Goal: Task Accomplishment & Management: Complete application form

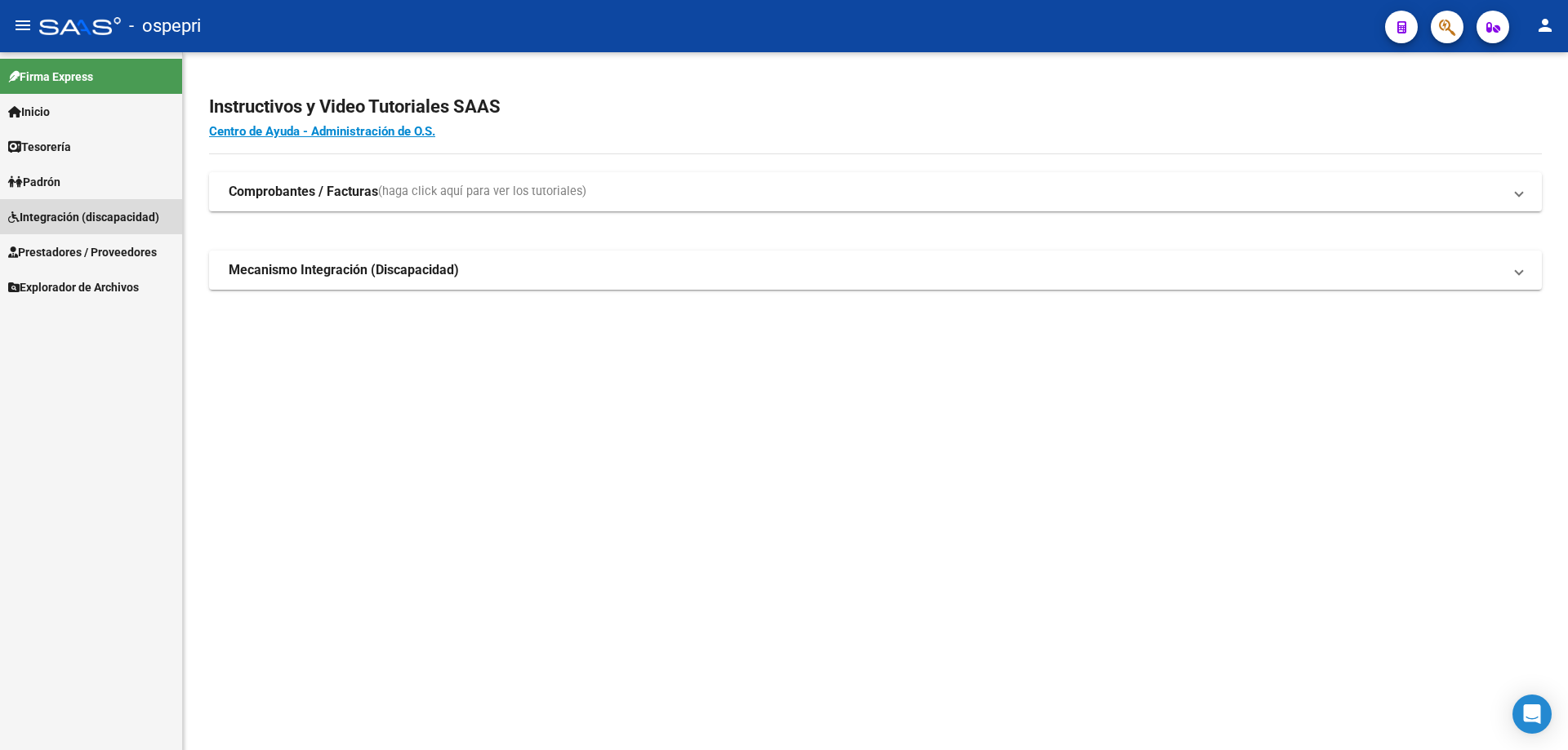
drag, startPoint x: 59, startPoint y: 210, endPoint x: 66, endPoint y: 238, distance: 28.9
click at [59, 210] on span "Integración (discapacidad)" at bounding box center [83, 217] width 151 height 18
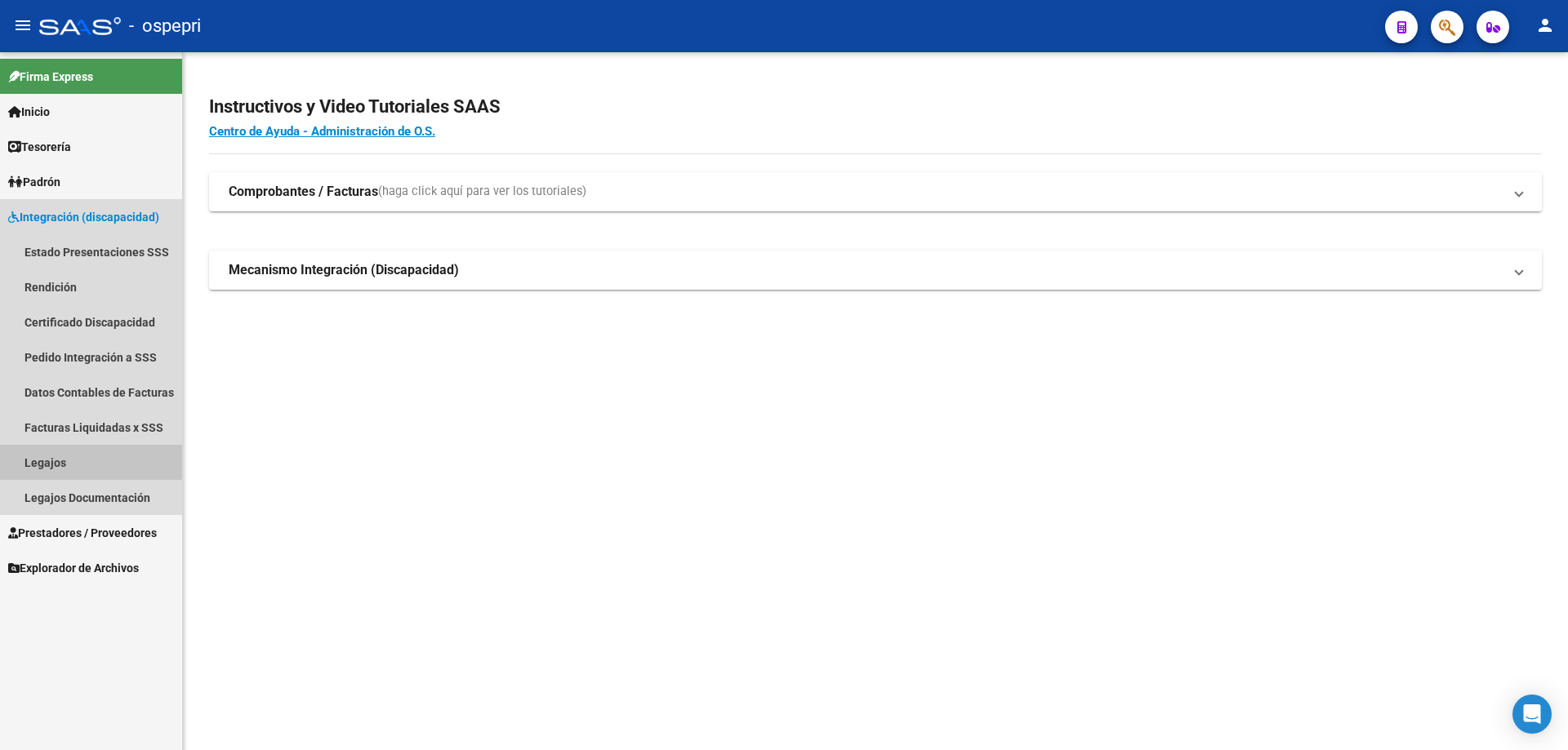
click at [39, 458] on link "Legajos" at bounding box center [91, 462] width 182 height 35
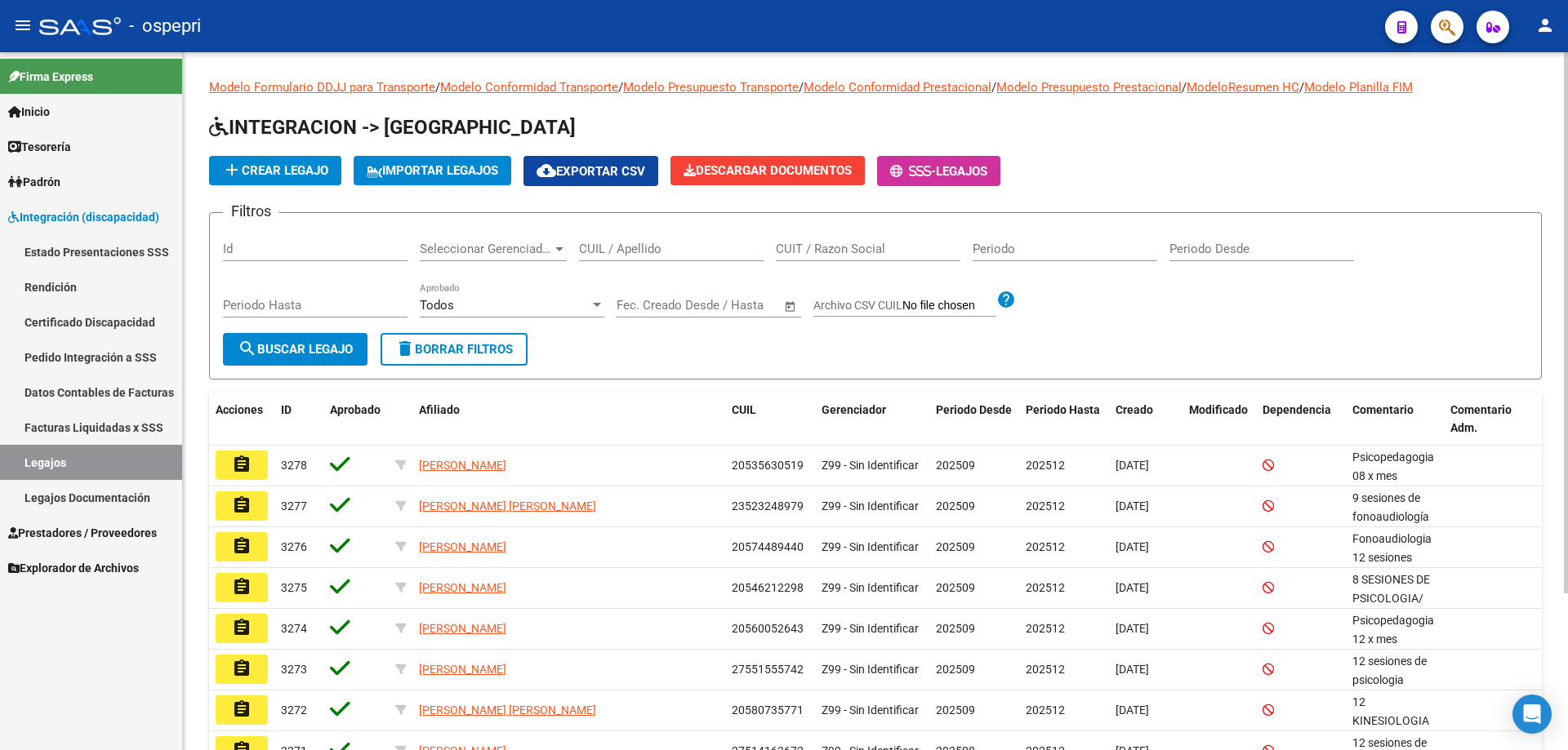
click at [613, 240] on div "CUIL / Apellido" at bounding box center [671, 243] width 185 height 35
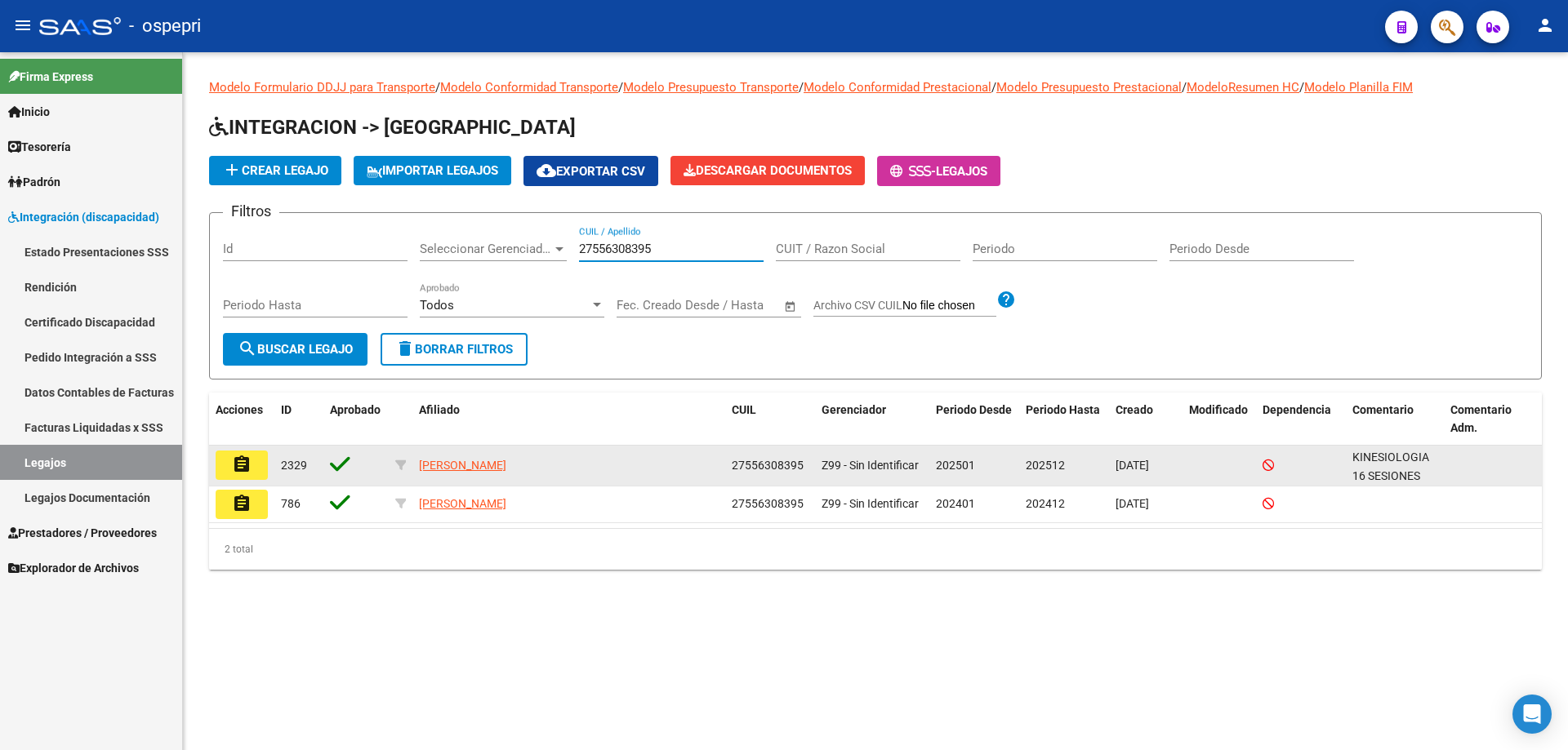
type input "27556308395"
click at [261, 469] on button "assignment" at bounding box center [242, 465] width 52 height 29
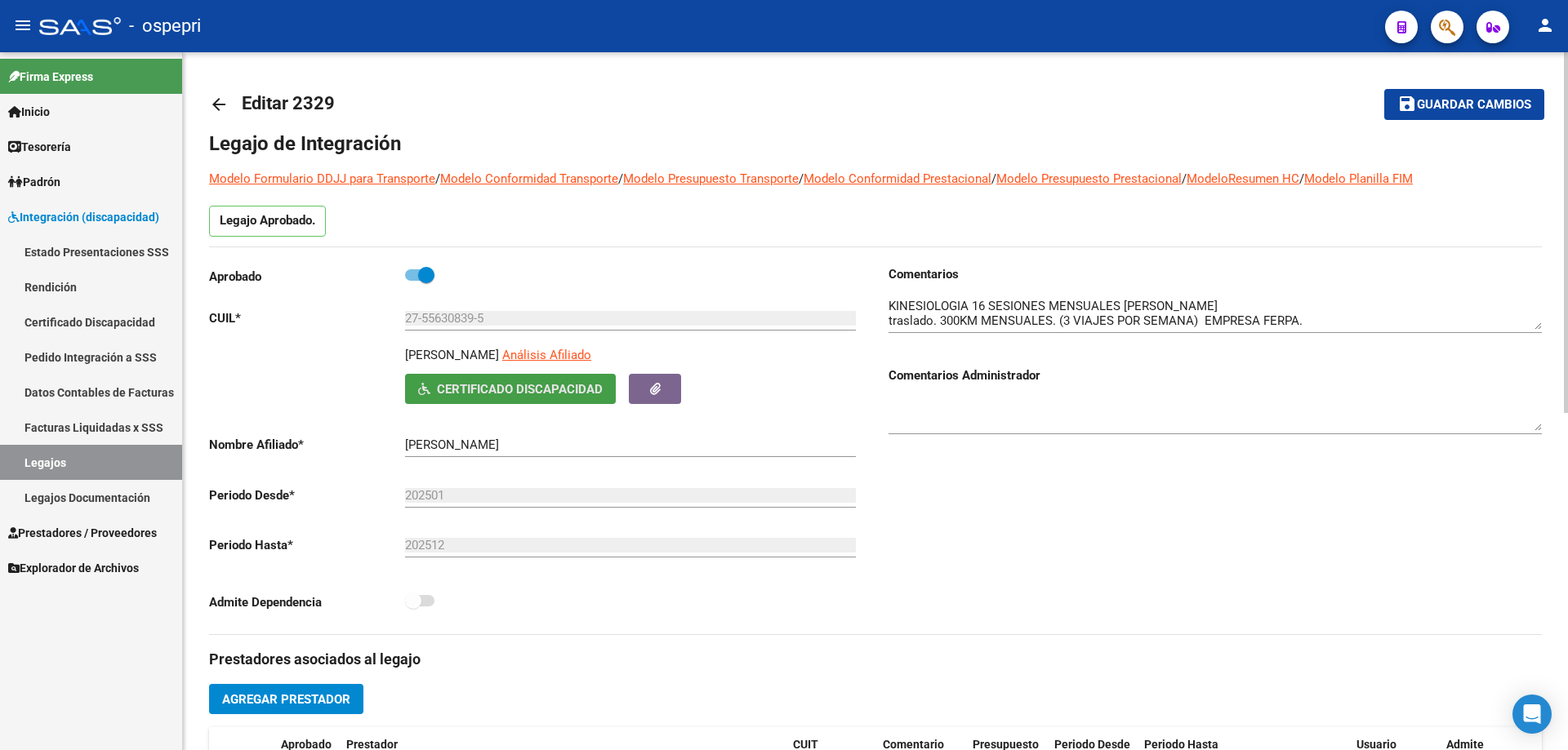
click at [540, 390] on span "Certificado Discapacidad" at bounding box center [519, 389] width 166 height 15
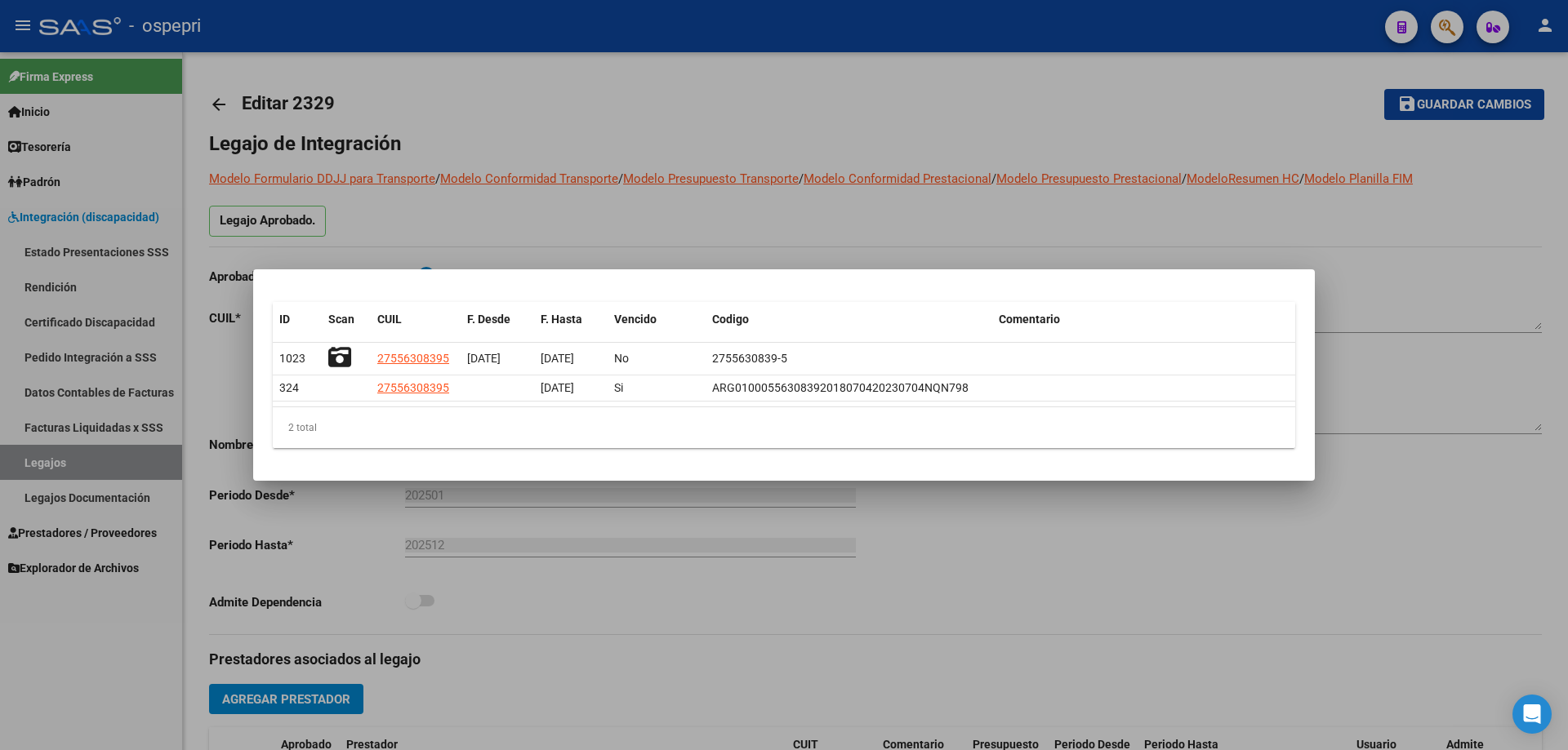
click at [1036, 557] on div at bounding box center [784, 375] width 1568 height 750
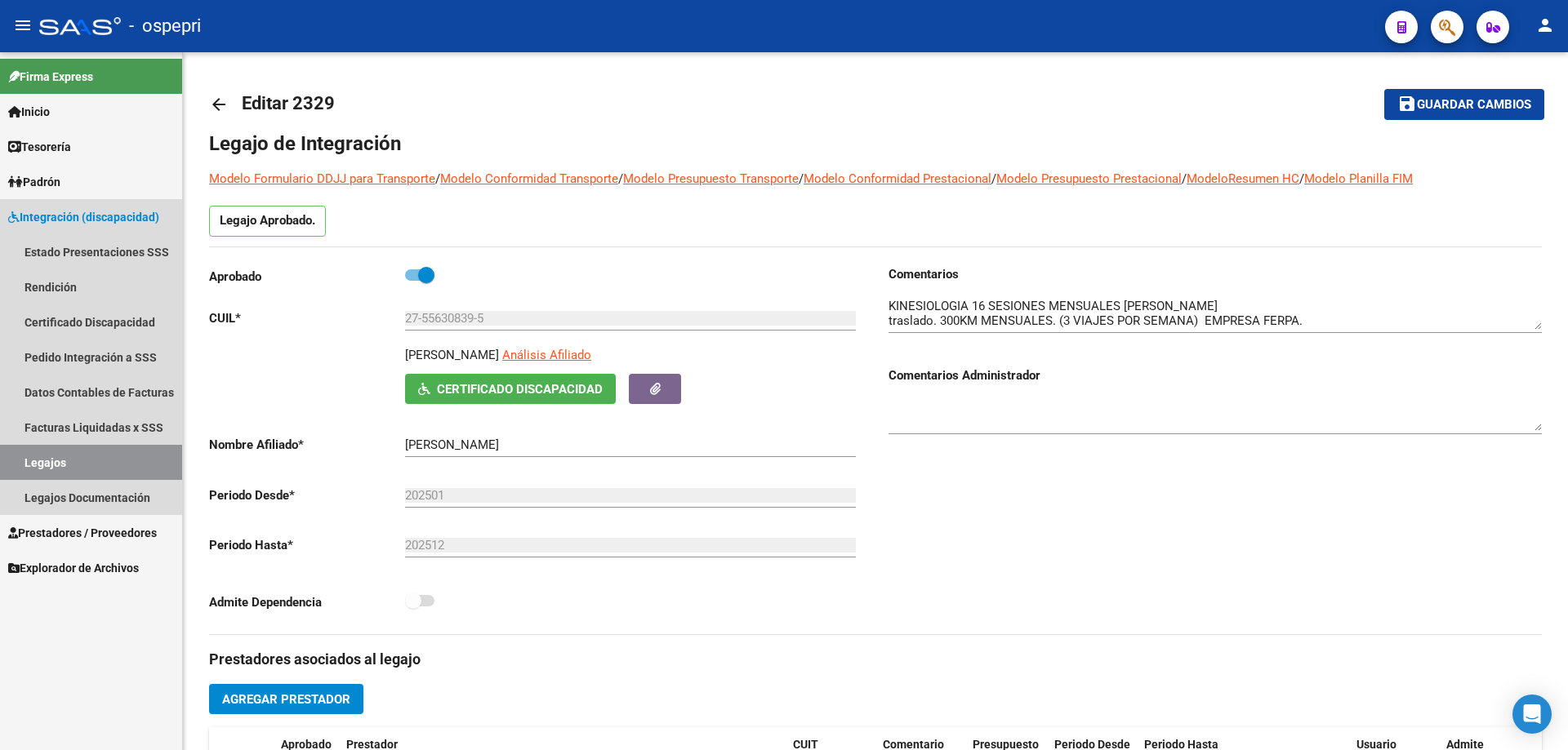
click at [72, 459] on link "Legajos" at bounding box center [91, 462] width 182 height 35
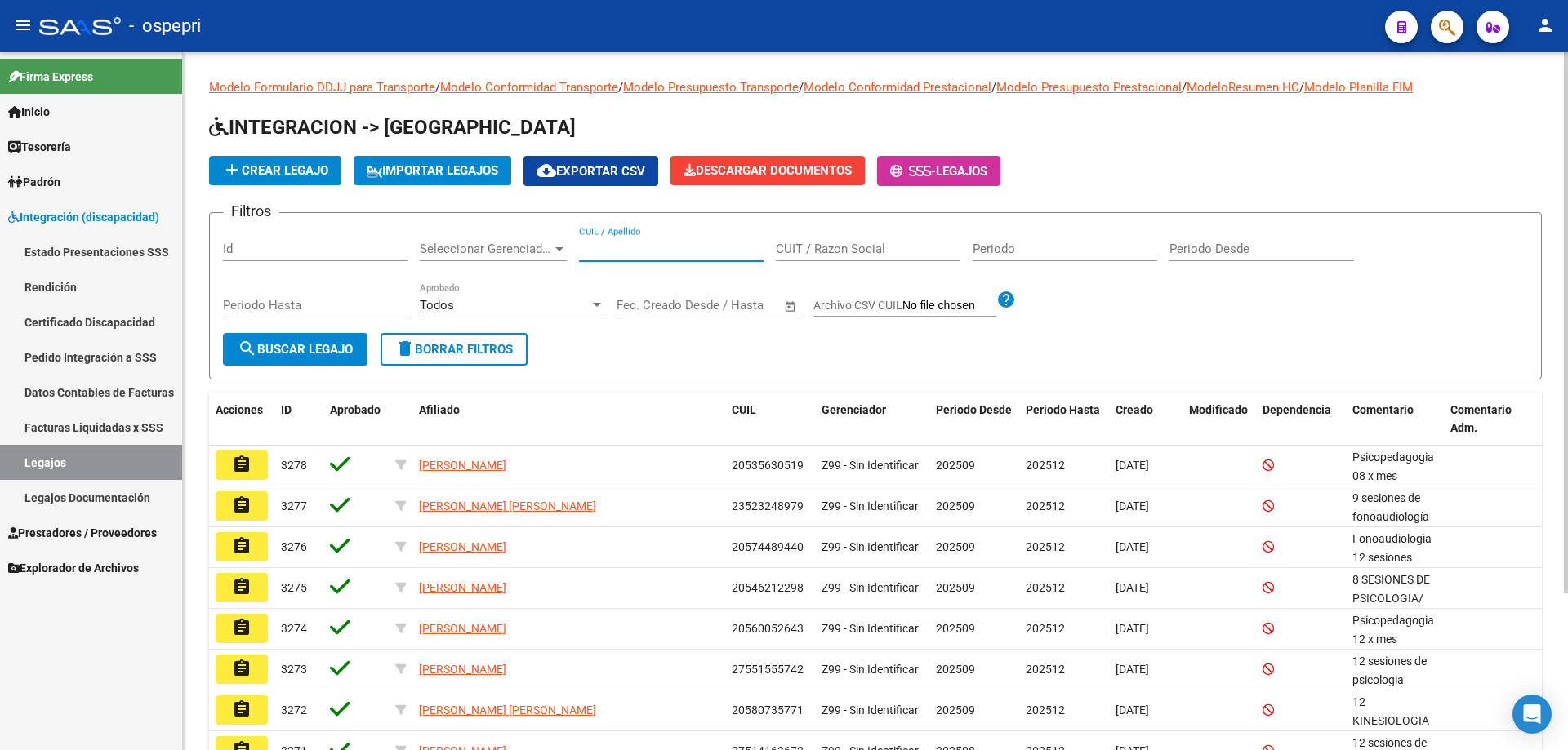
click at [601, 245] on input "CUIL / Apellido" at bounding box center [671, 249] width 185 height 15
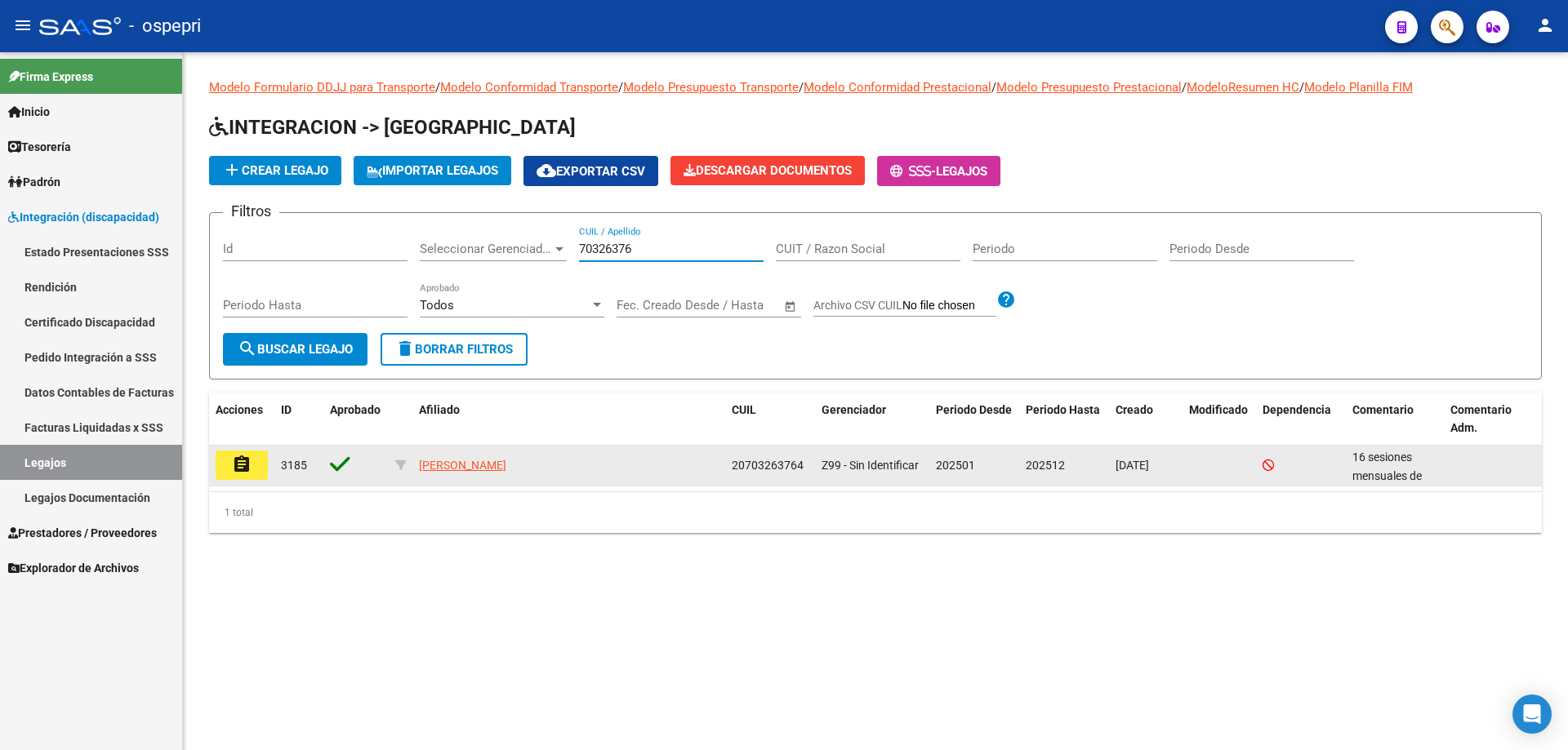
type input "70326376"
click at [255, 468] on button "assignment" at bounding box center [242, 465] width 52 height 29
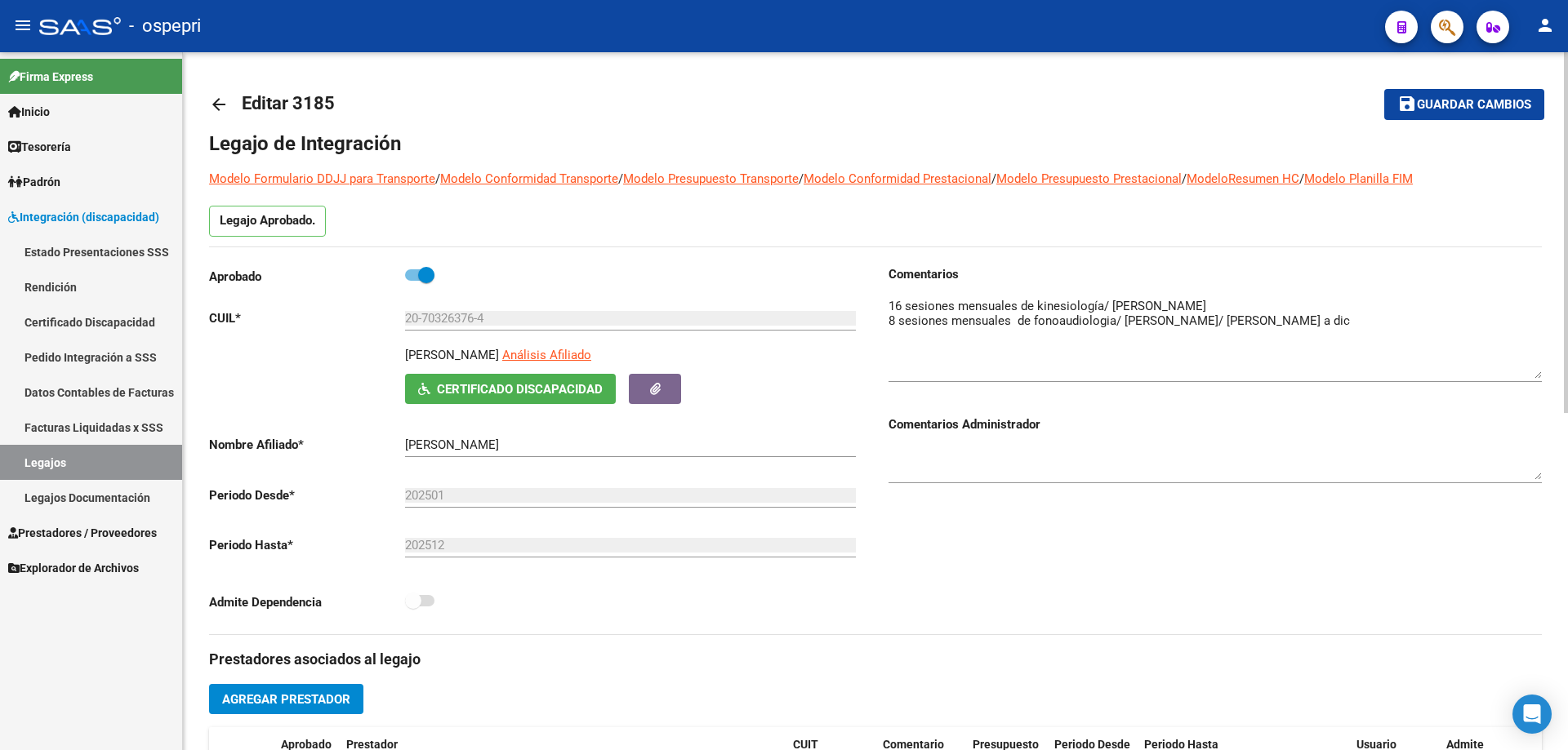
drag, startPoint x: 1538, startPoint y: 322, endPoint x: 1543, endPoint y: 370, distance: 48.3
click at [1543, 370] on div "arrow_back Editar 3185 save Guardar cambios Legajo de Integración Modelo Formul…" at bounding box center [875, 727] width 1385 height 1350
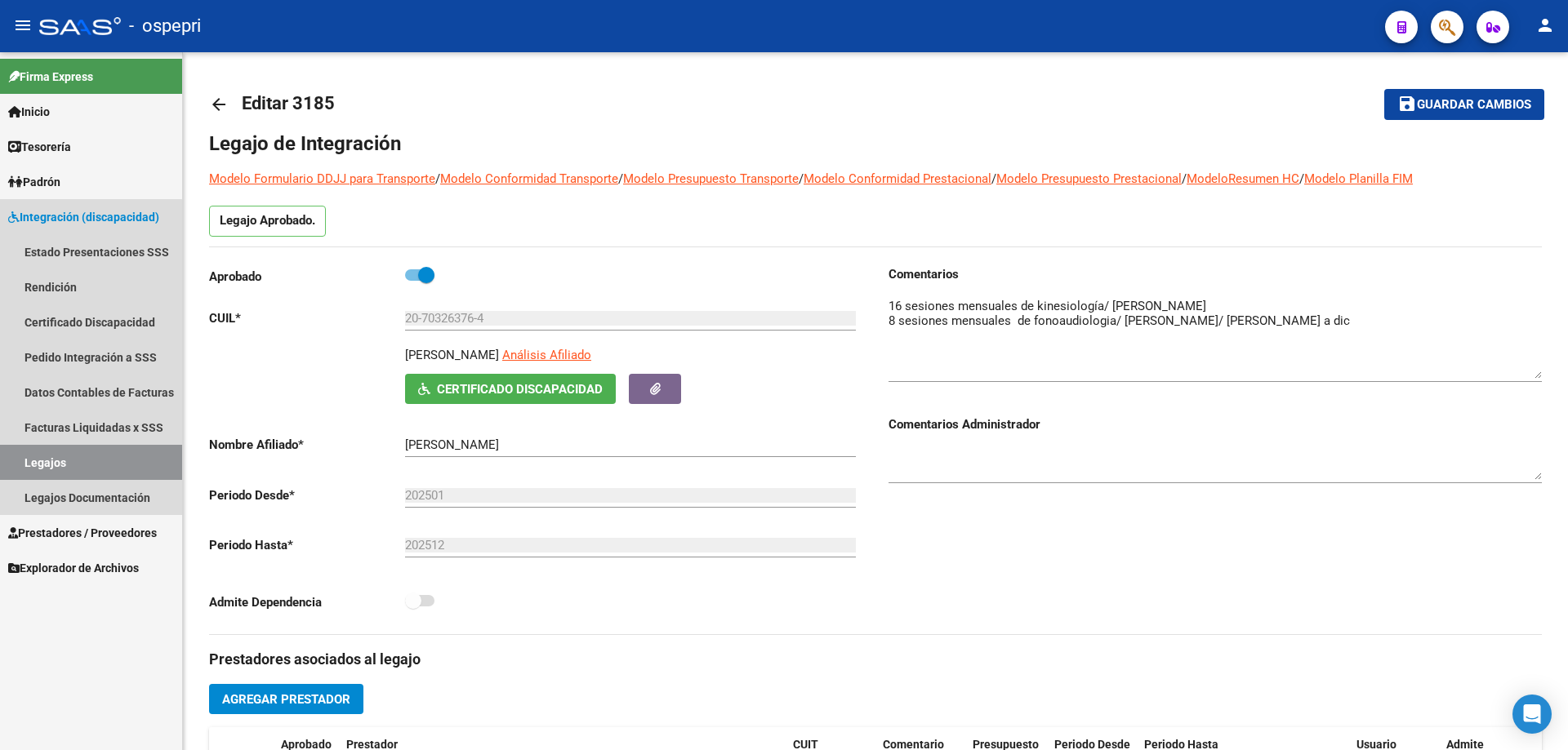
click at [54, 461] on link "Legajos" at bounding box center [91, 462] width 182 height 35
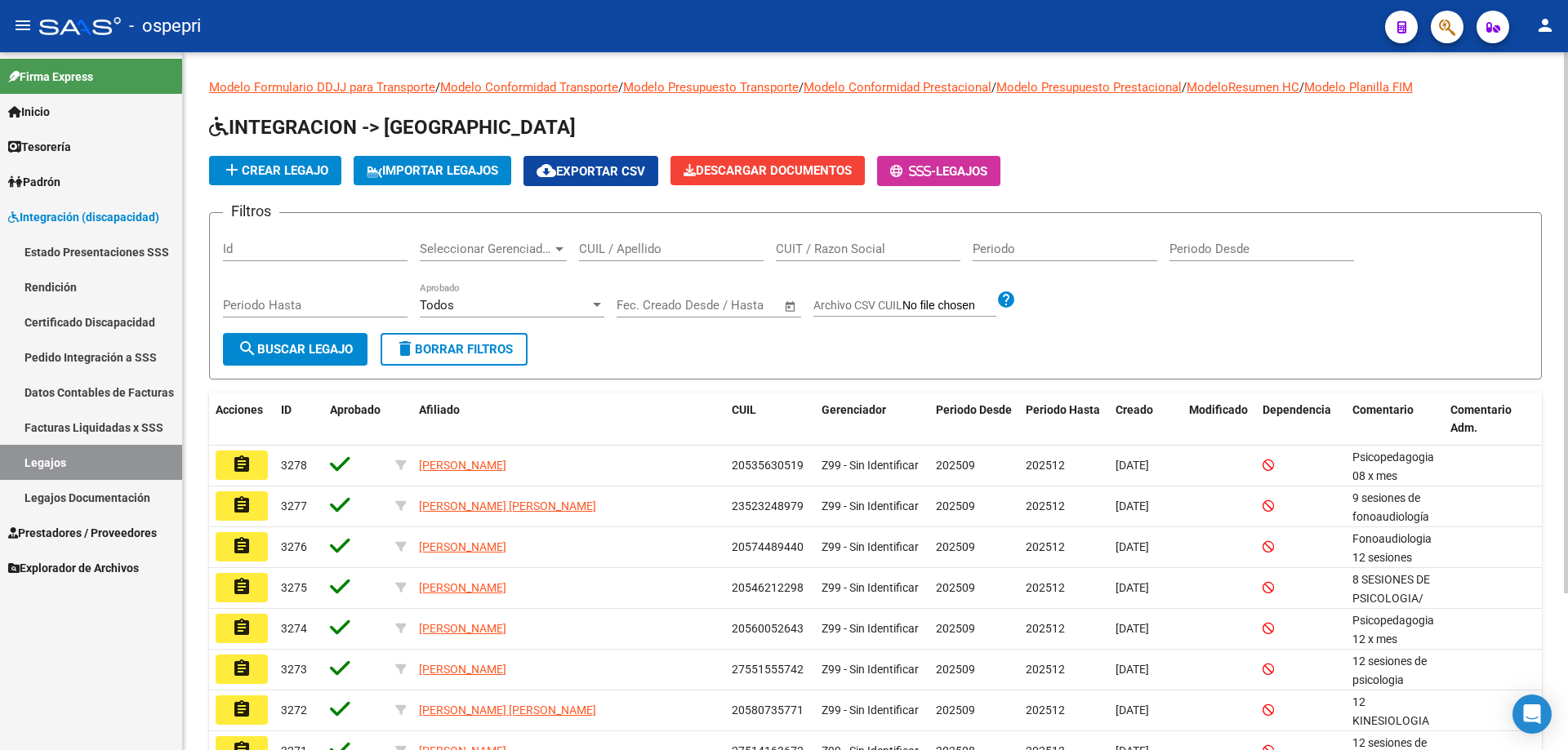
click at [604, 248] on input "CUIL / Apellido" at bounding box center [671, 249] width 185 height 15
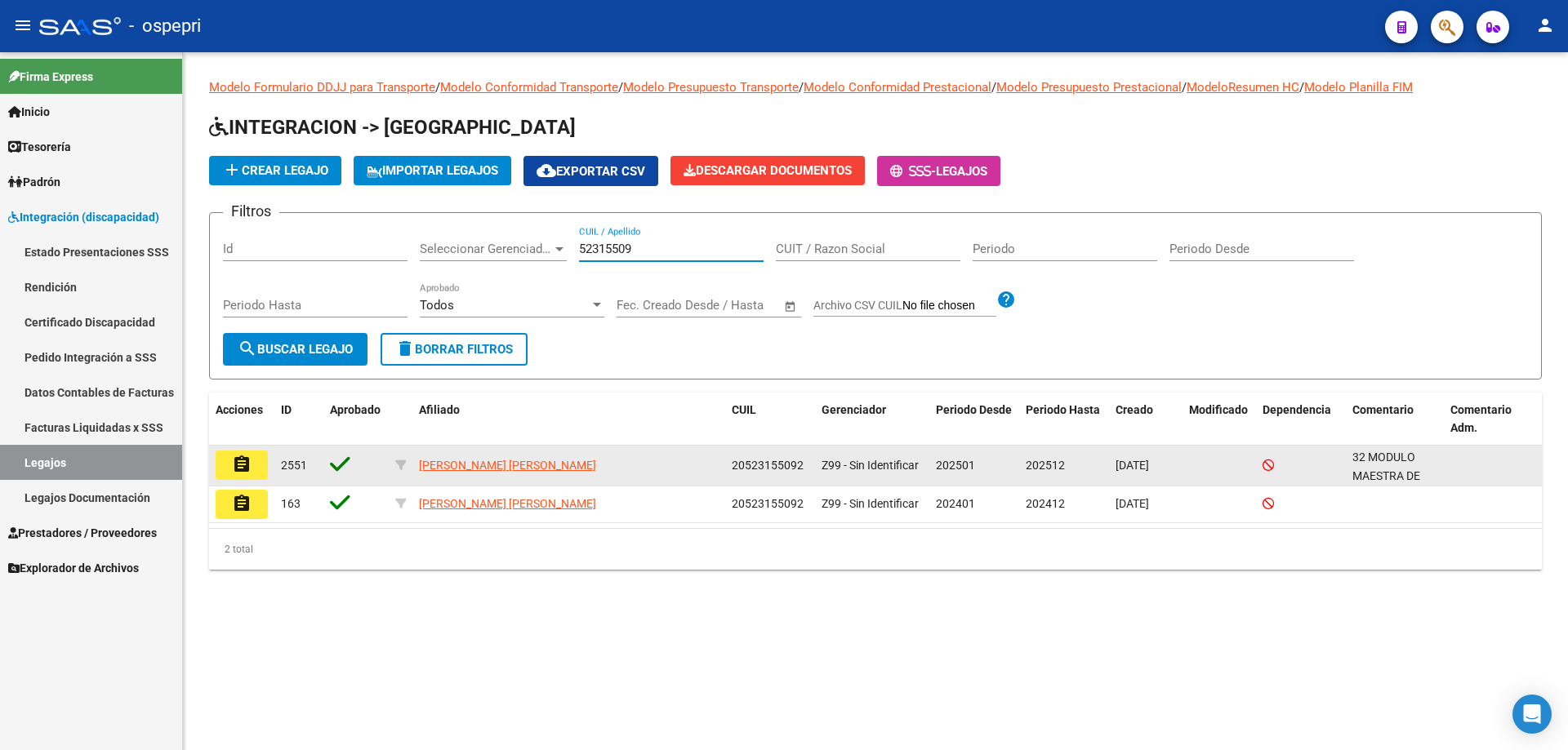
type input "52315509"
click at [256, 473] on button "assignment" at bounding box center [242, 465] width 52 height 29
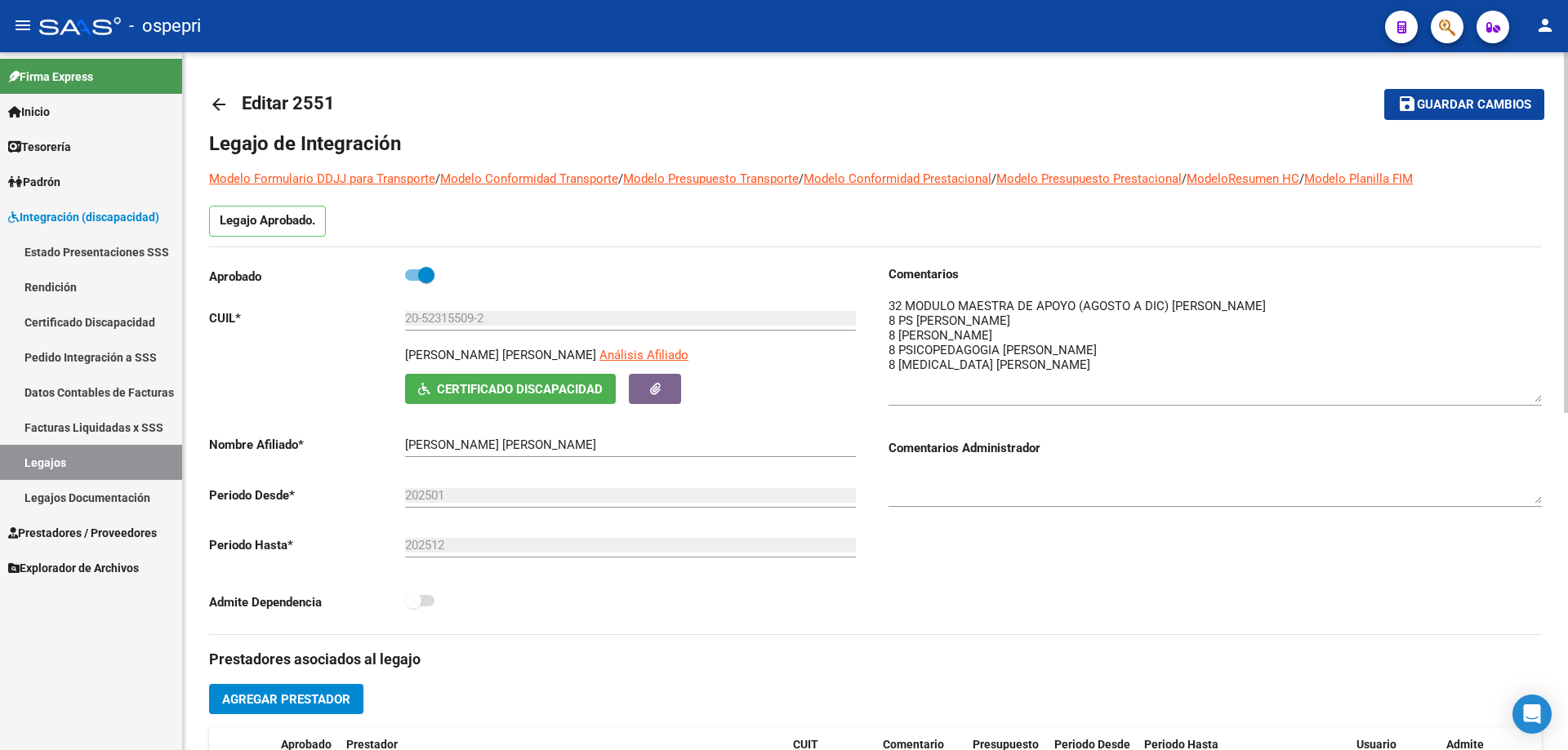
drag, startPoint x: 1536, startPoint y: 320, endPoint x: 1546, endPoint y: 393, distance: 73.7
click at [1546, 393] on div "arrow_back Editar 2551 save Guardar cambios Legajo de Integración Modelo Formul…" at bounding box center [875, 727] width 1385 height 1350
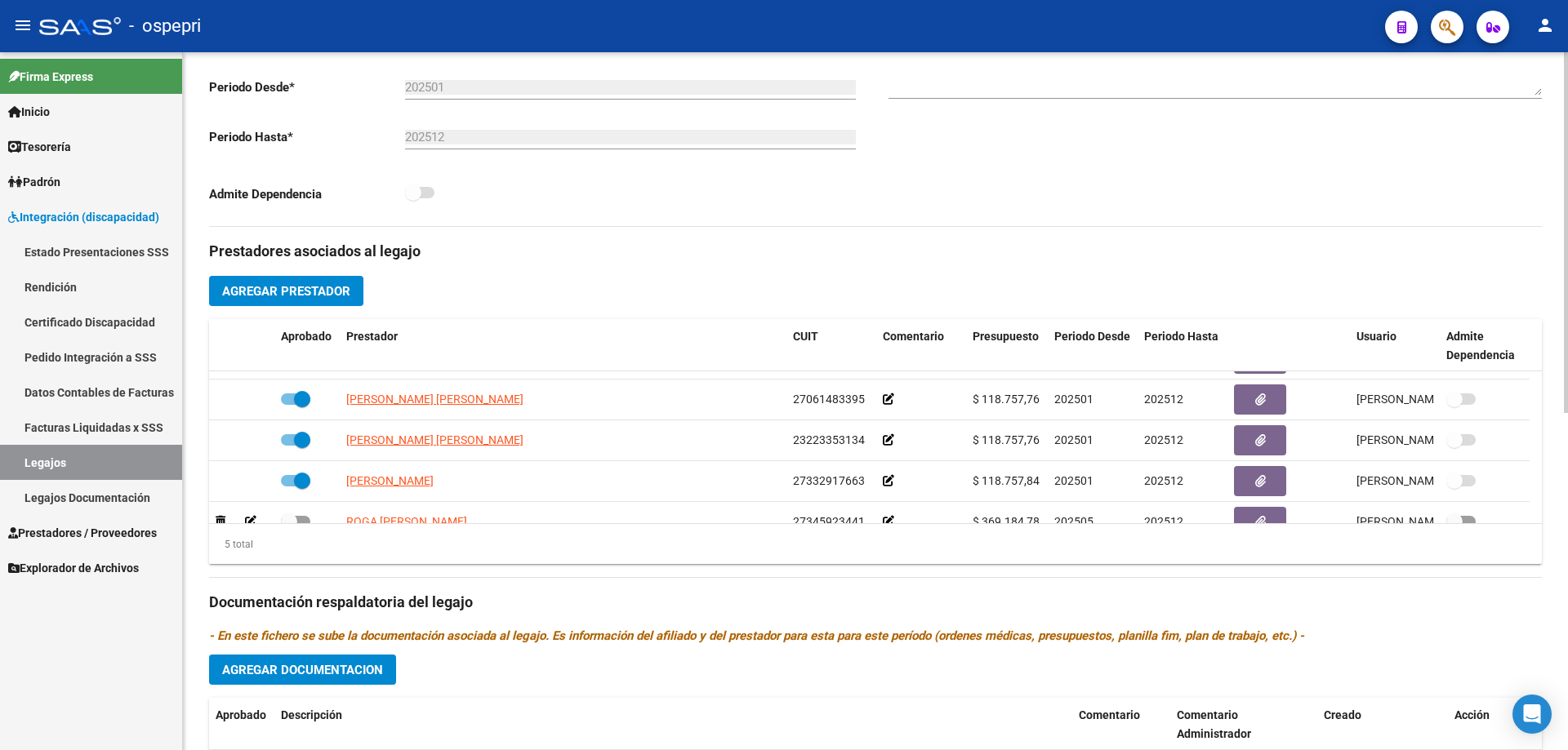
scroll to position [57, 0]
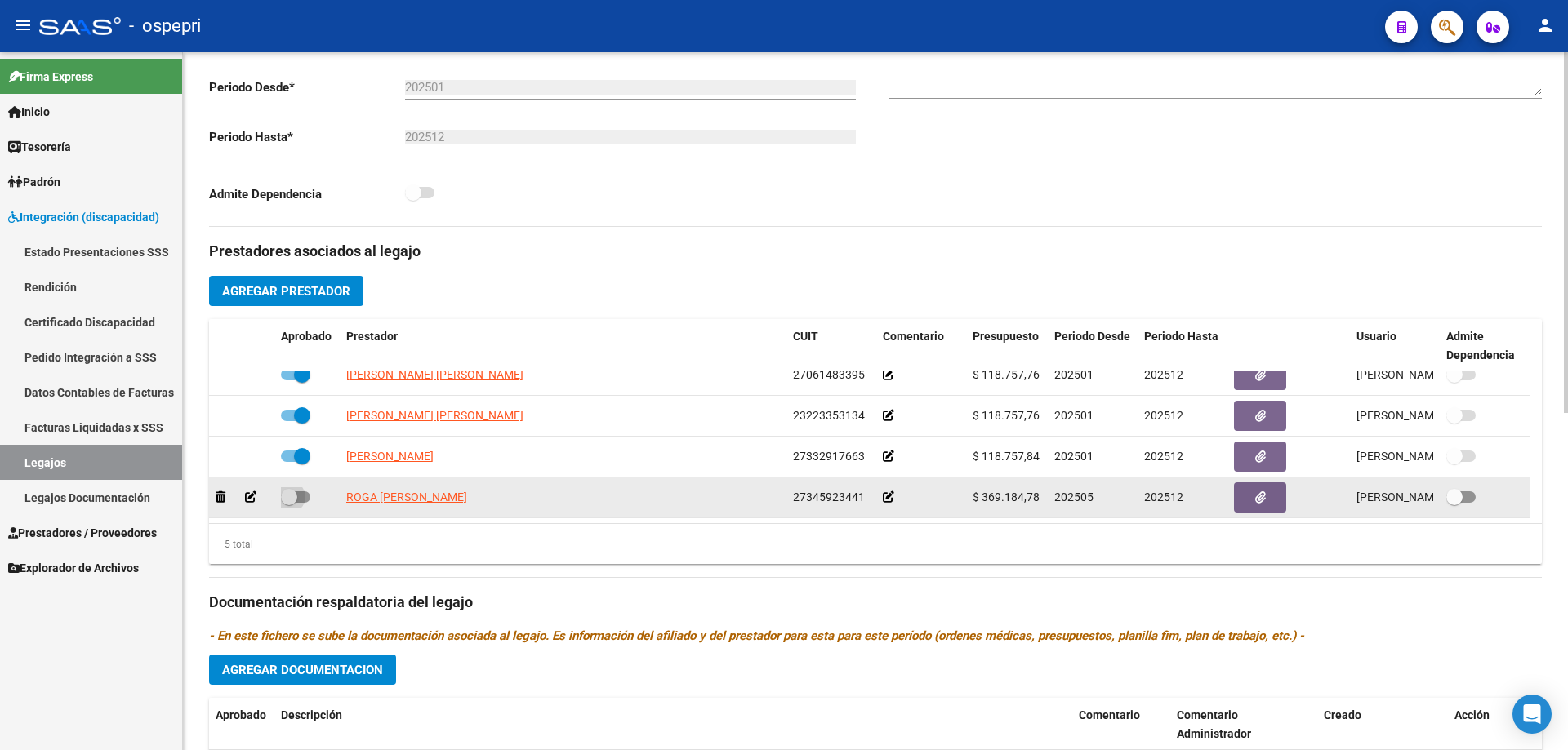
click at [302, 497] on span at bounding box center [296, 497] width 29 height 11
click at [289, 503] on input "checkbox" at bounding box center [288, 503] width 1 height 1
checkbox input "true"
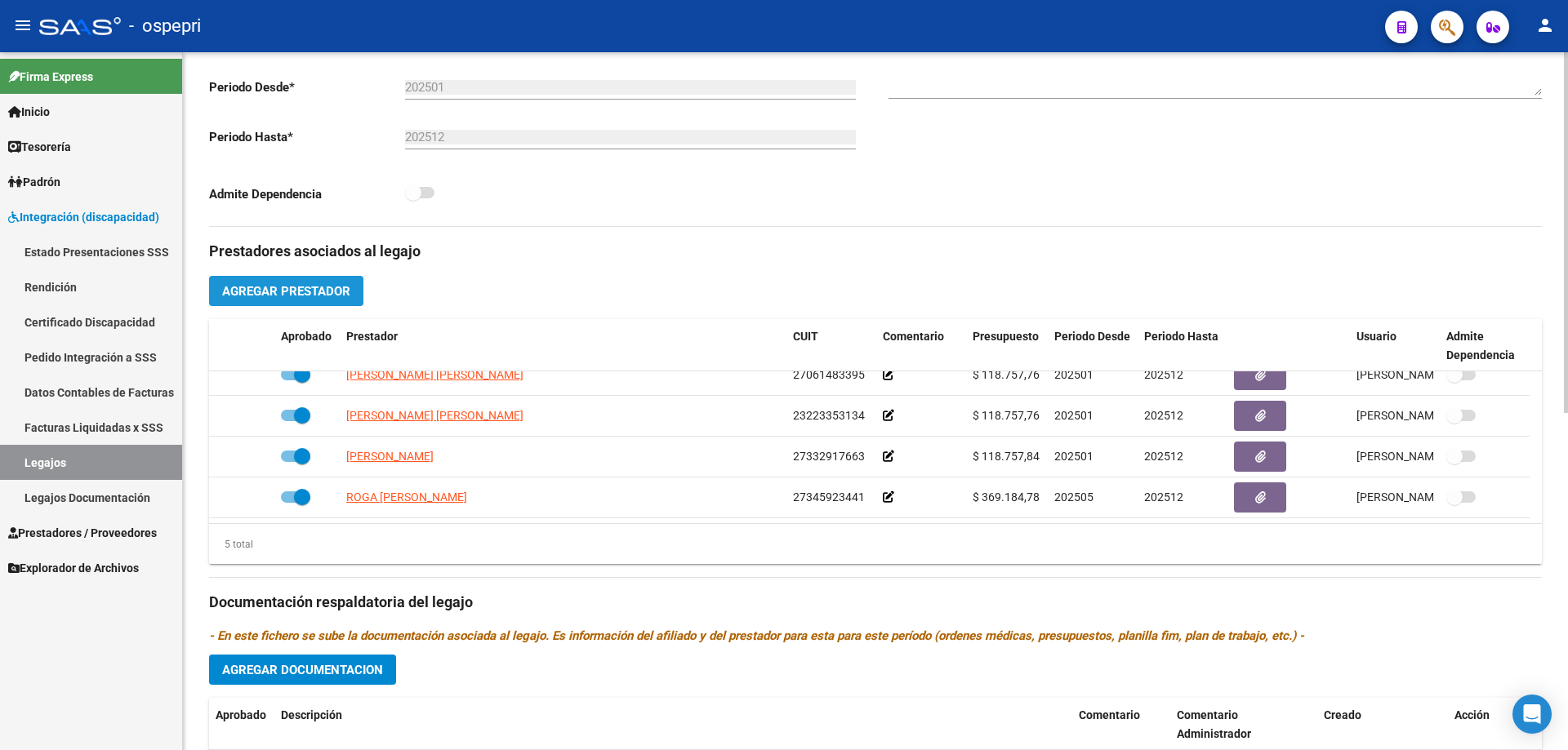
click at [304, 288] on span "Agregar Prestador" at bounding box center [285, 292] width 128 height 15
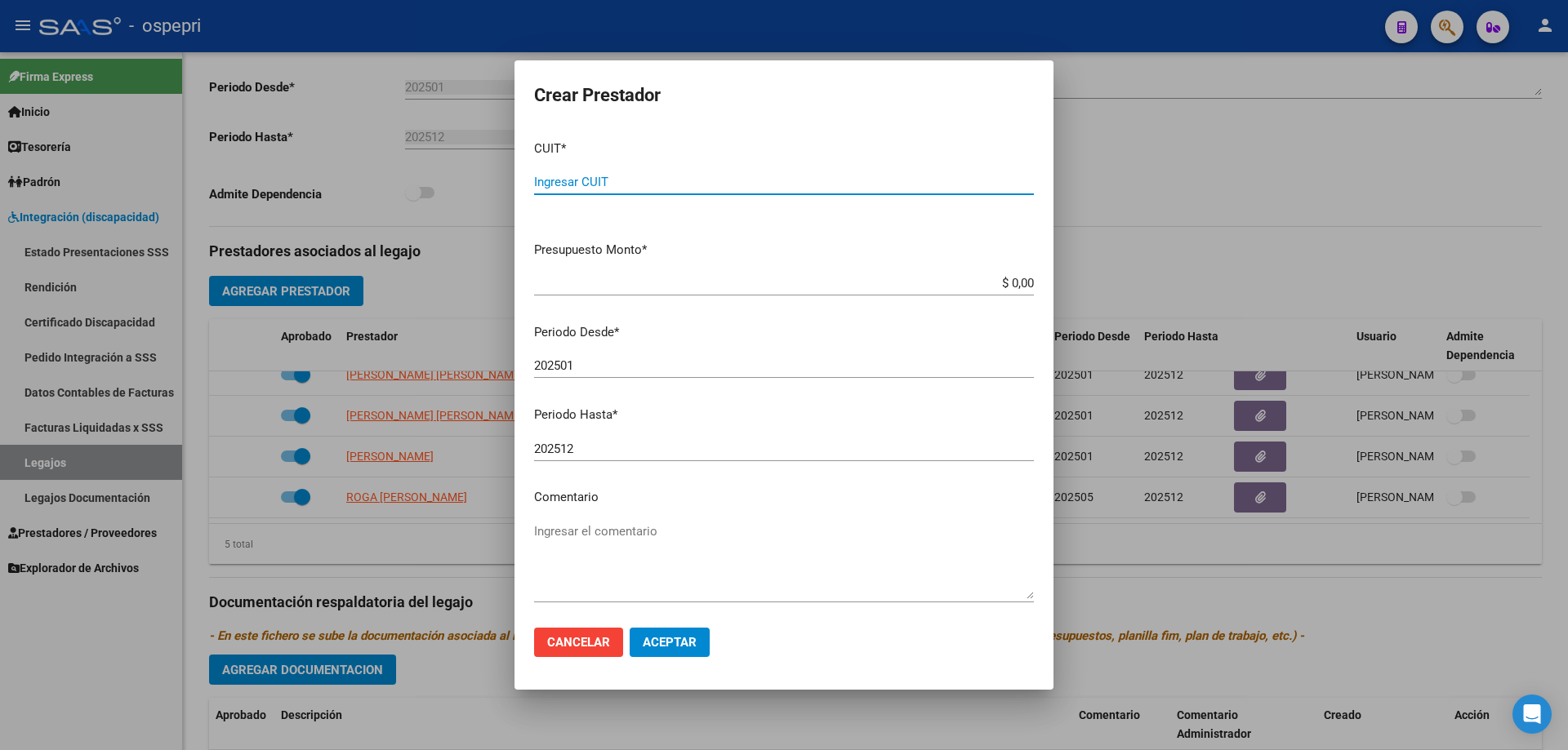
click at [559, 180] on input "Ingresar CUIT" at bounding box center [784, 182] width 499 height 15
type input "27-29861206-8"
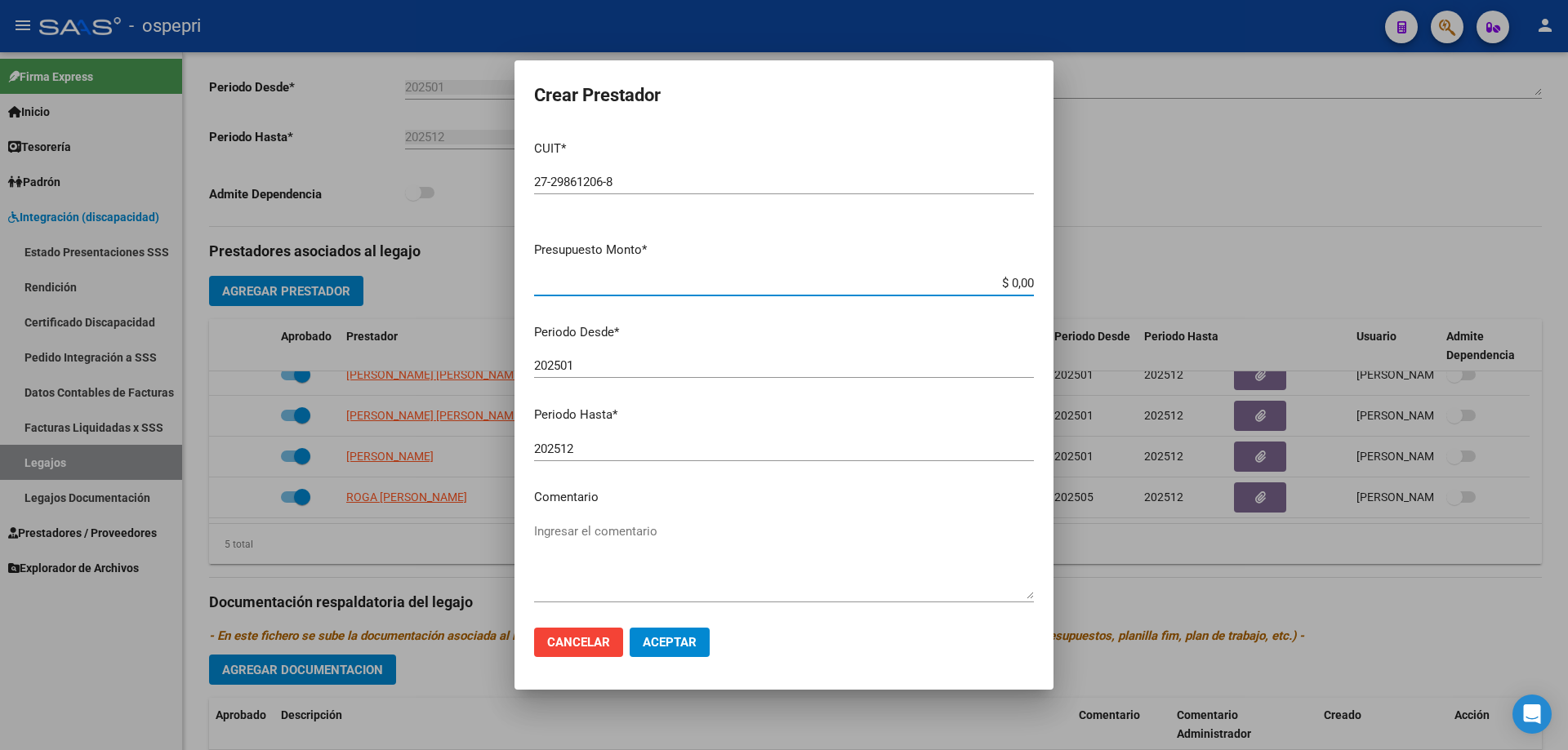
drag, startPoint x: 1020, startPoint y: 282, endPoint x: 868, endPoint y: 287, distance: 152.1
click at [868, 287] on input "$ 0,00" at bounding box center [784, 283] width 499 height 15
type input "$ 369.184,78"
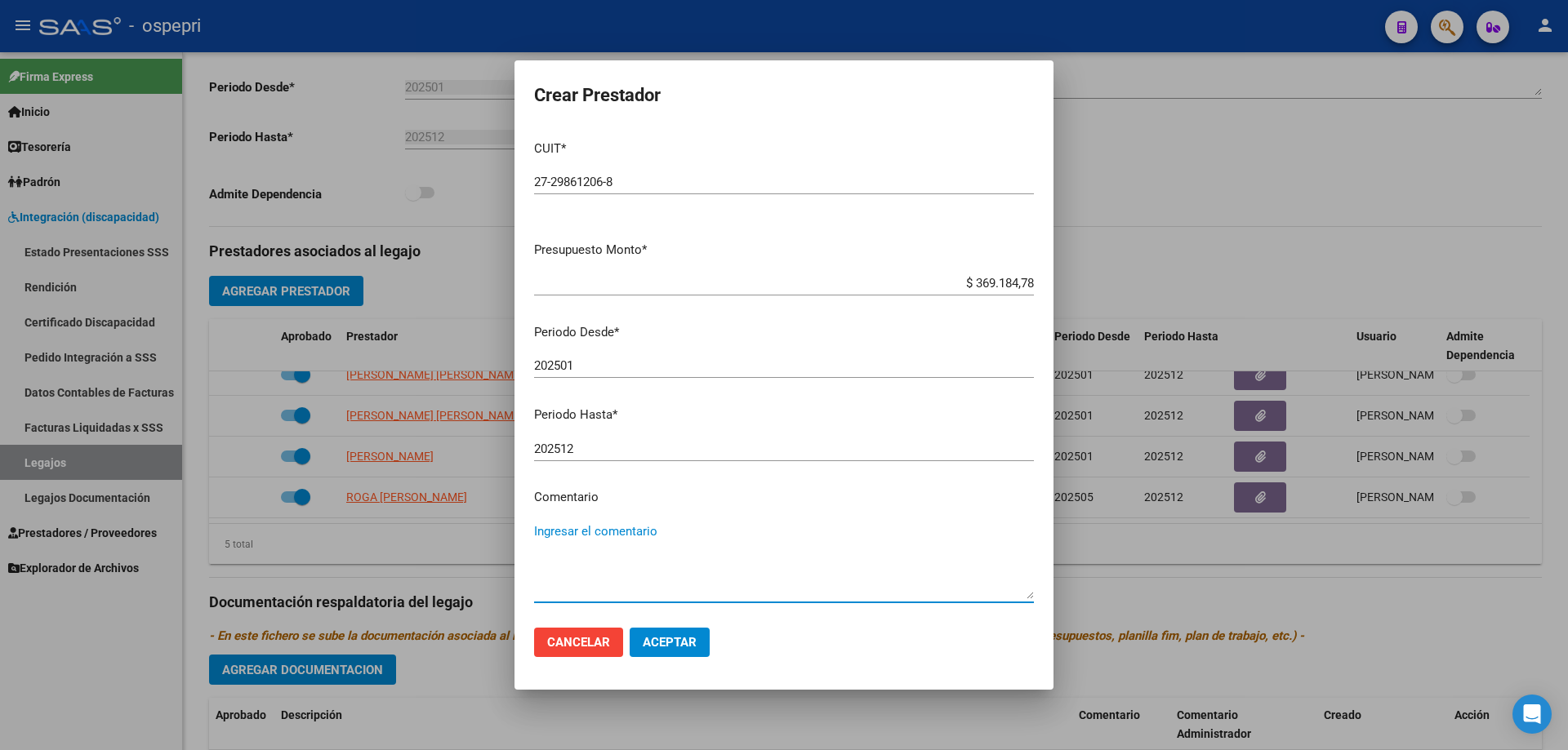
click at [611, 535] on textarea "Ingresar el comentario" at bounding box center [784, 561] width 499 height 77
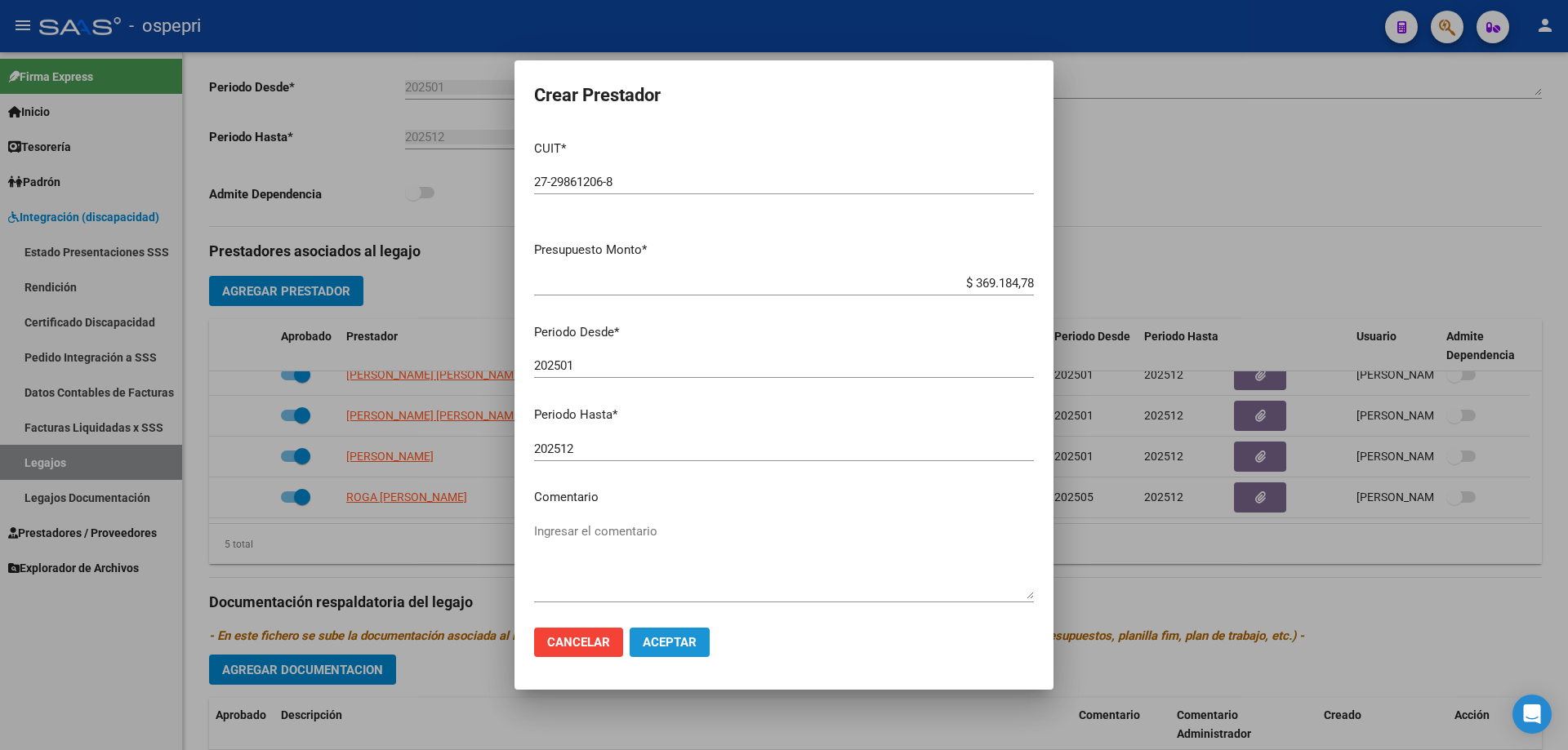
click at [683, 644] on span "Aceptar" at bounding box center [669, 643] width 54 height 15
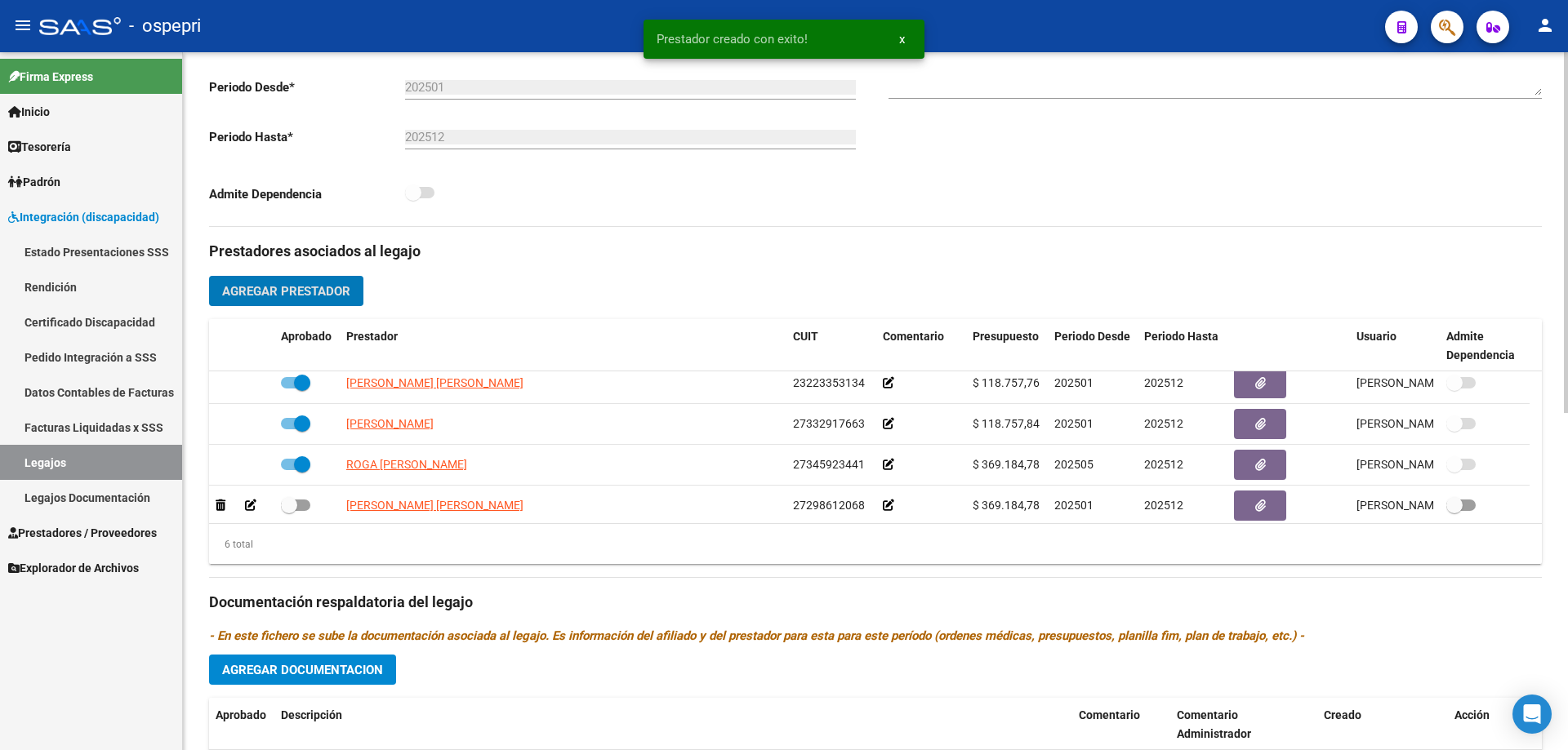
scroll to position [98, 0]
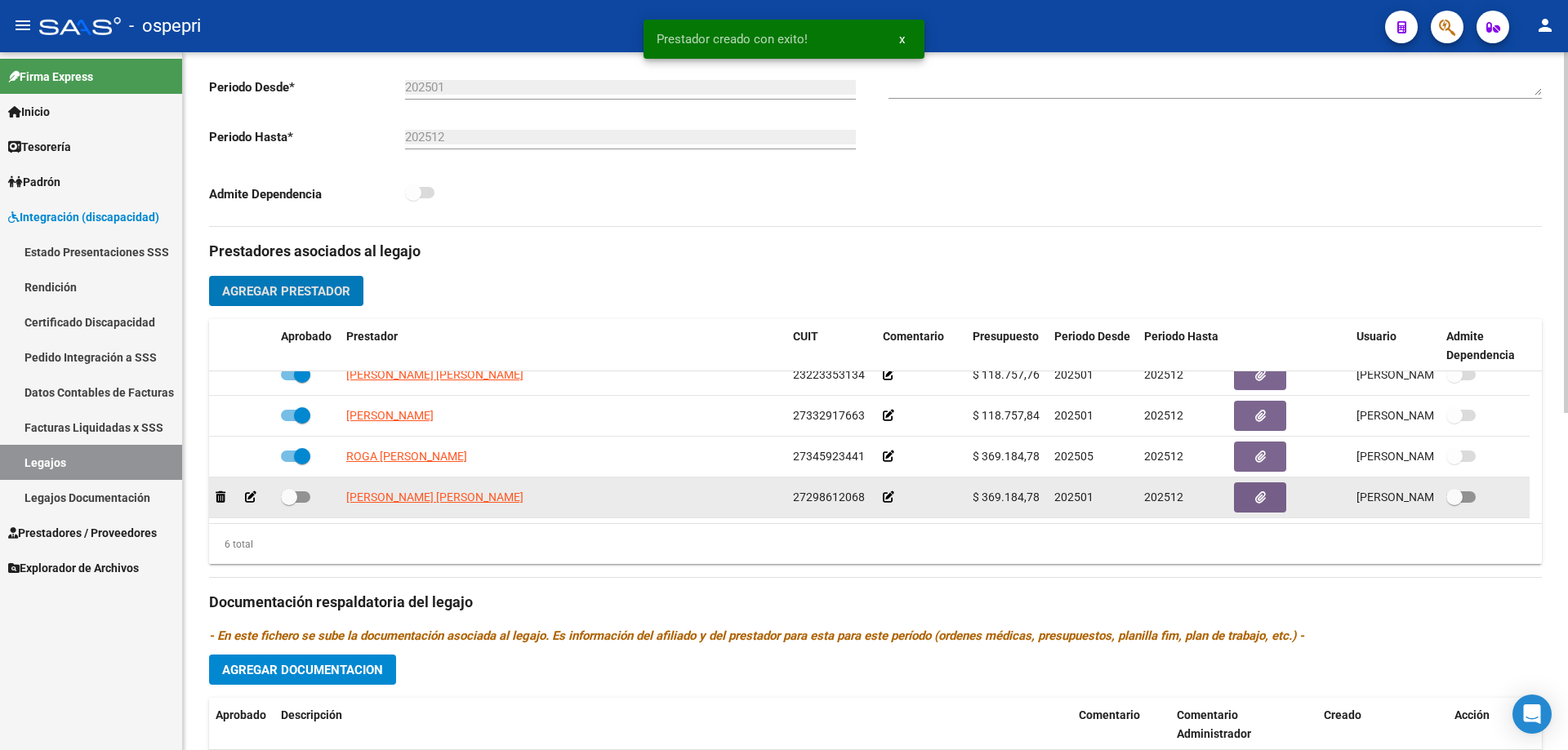
click at [311, 495] on div at bounding box center [307, 498] width 52 height 21
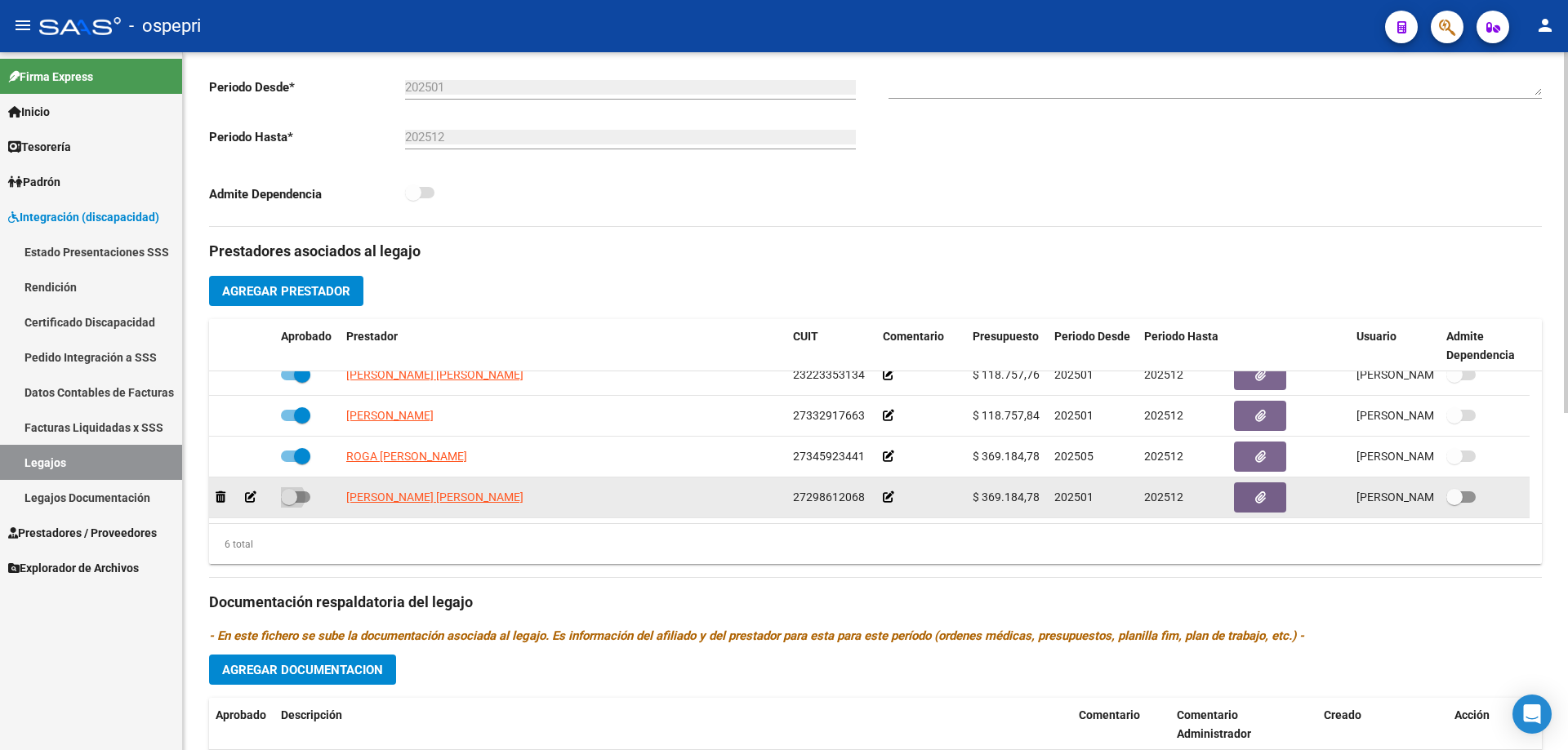
click at [296, 492] on span at bounding box center [289, 496] width 16 height 16
click at [289, 503] on input "checkbox" at bounding box center [288, 503] width 1 height 1
checkbox input "true"
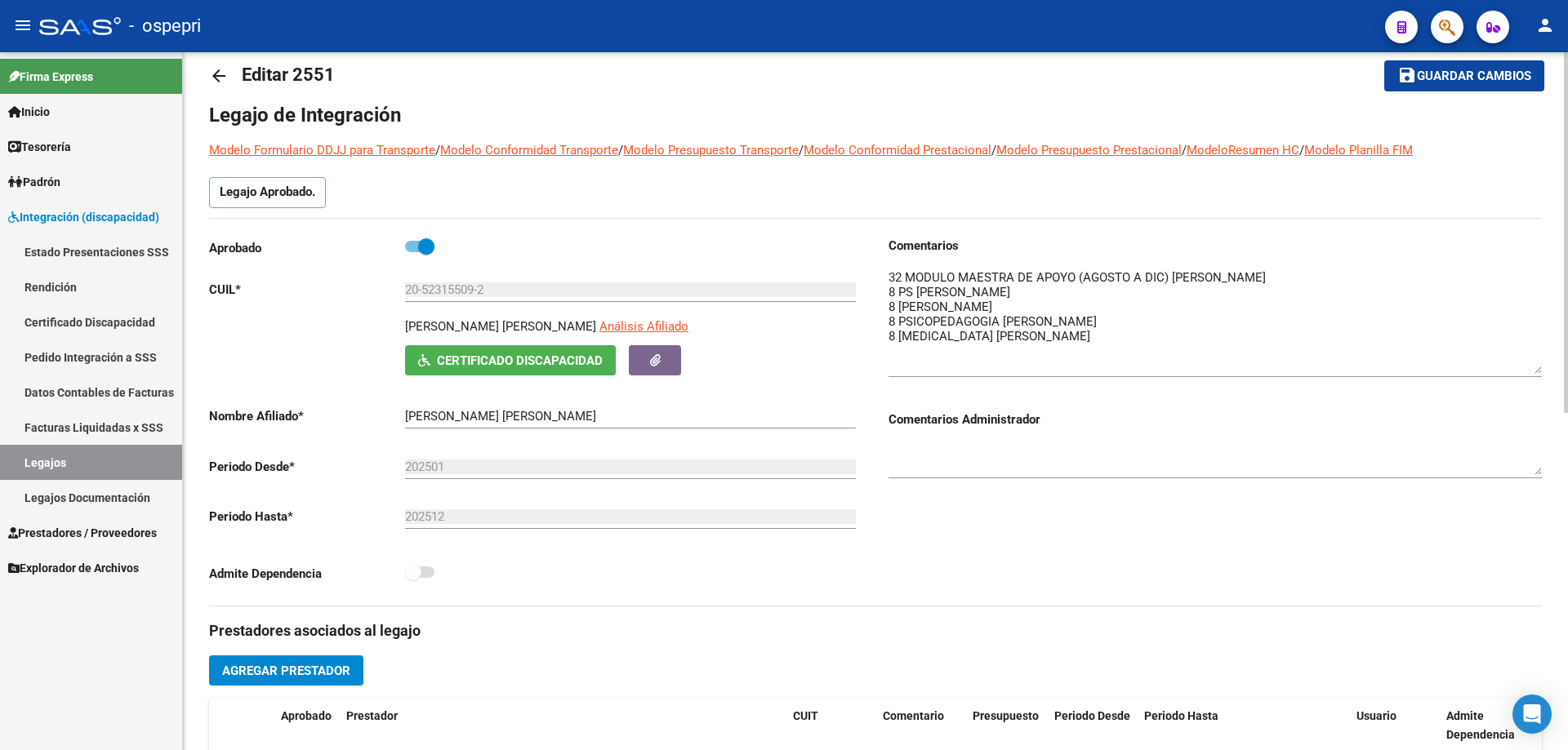
scroll to position [0, 0]
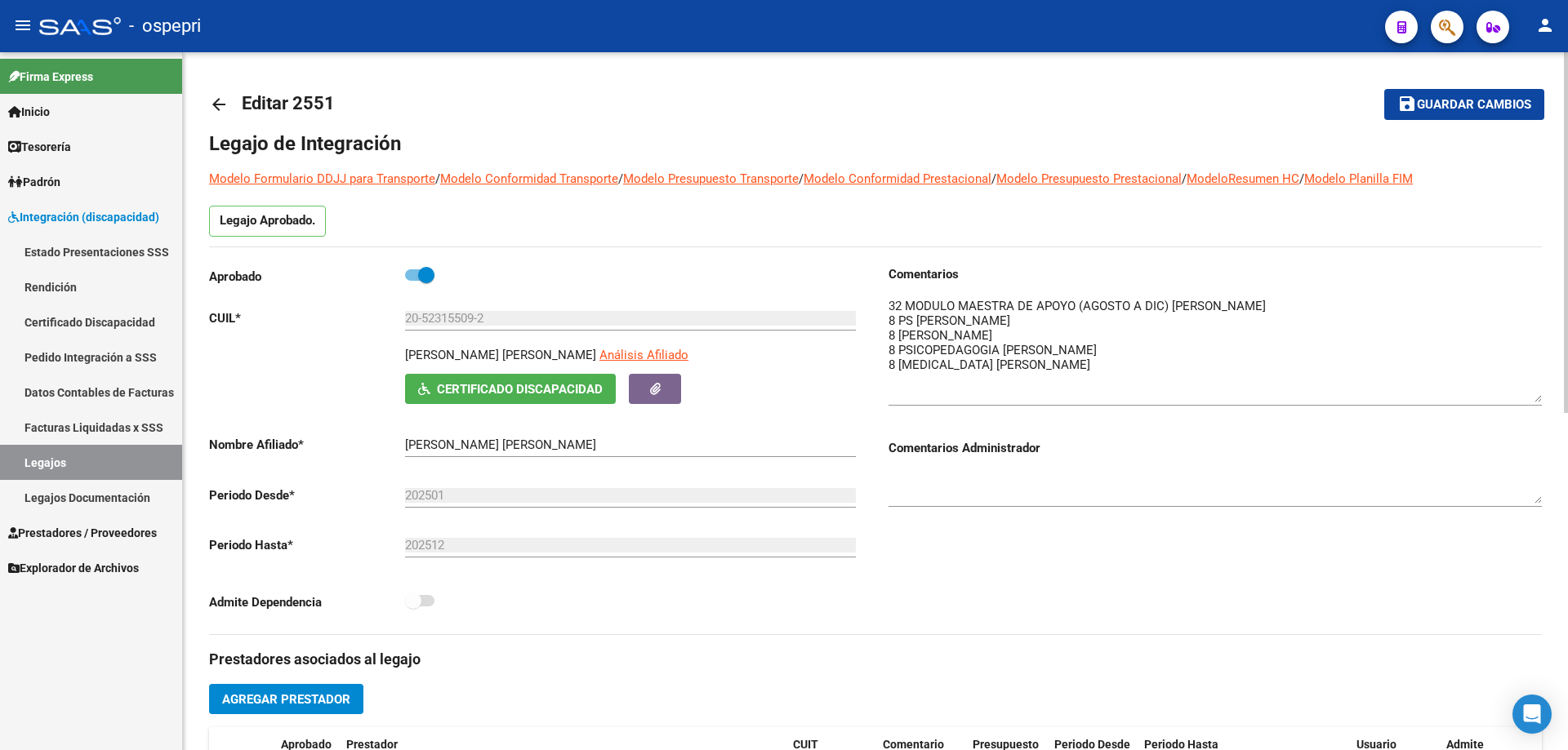
click at [1468, 102] on span "Guardar cambios" at bounding box center [1473, 105] width 115 height 15
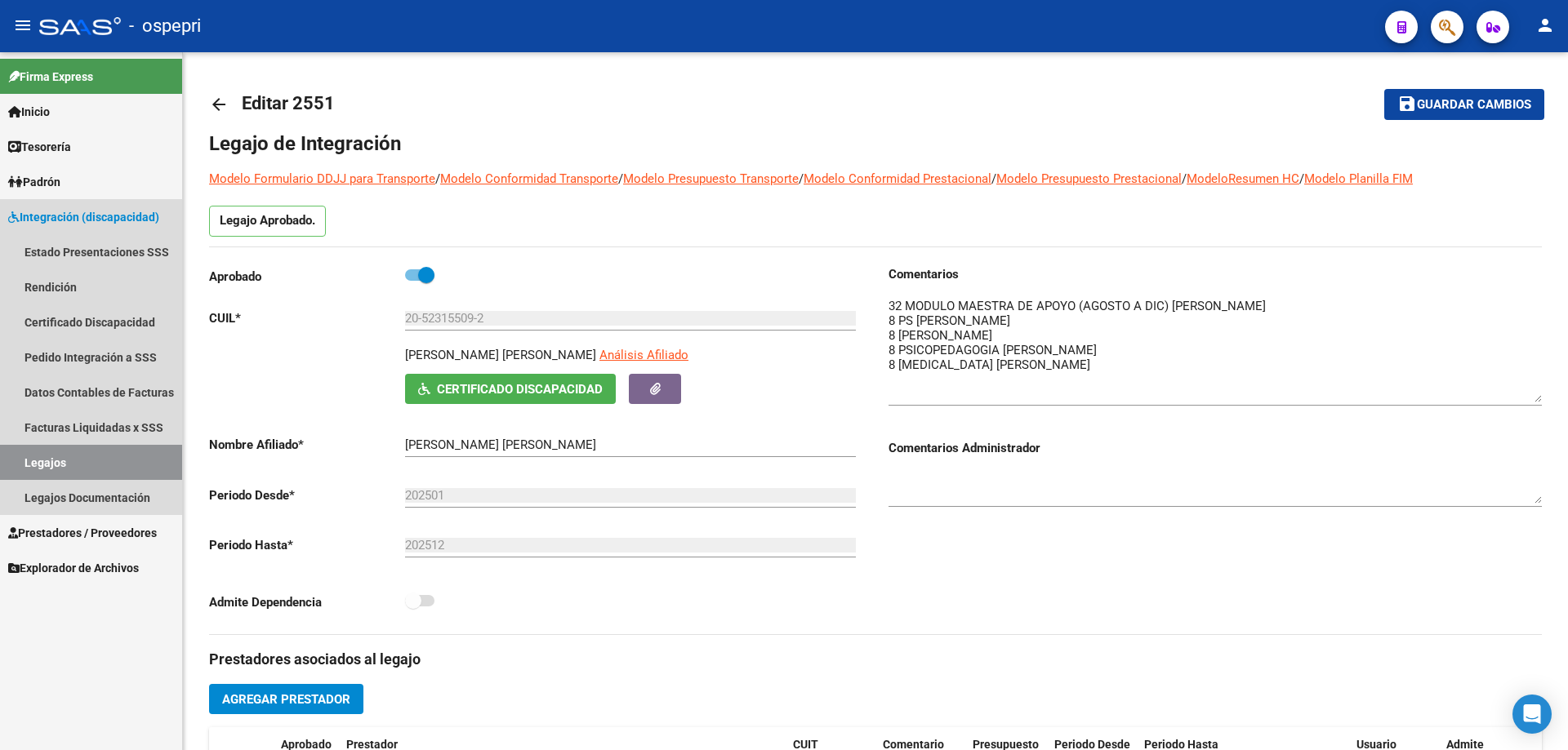
click at [56, 465] on link "Legajos" at bounding box center [91, 462] width 182 height 35
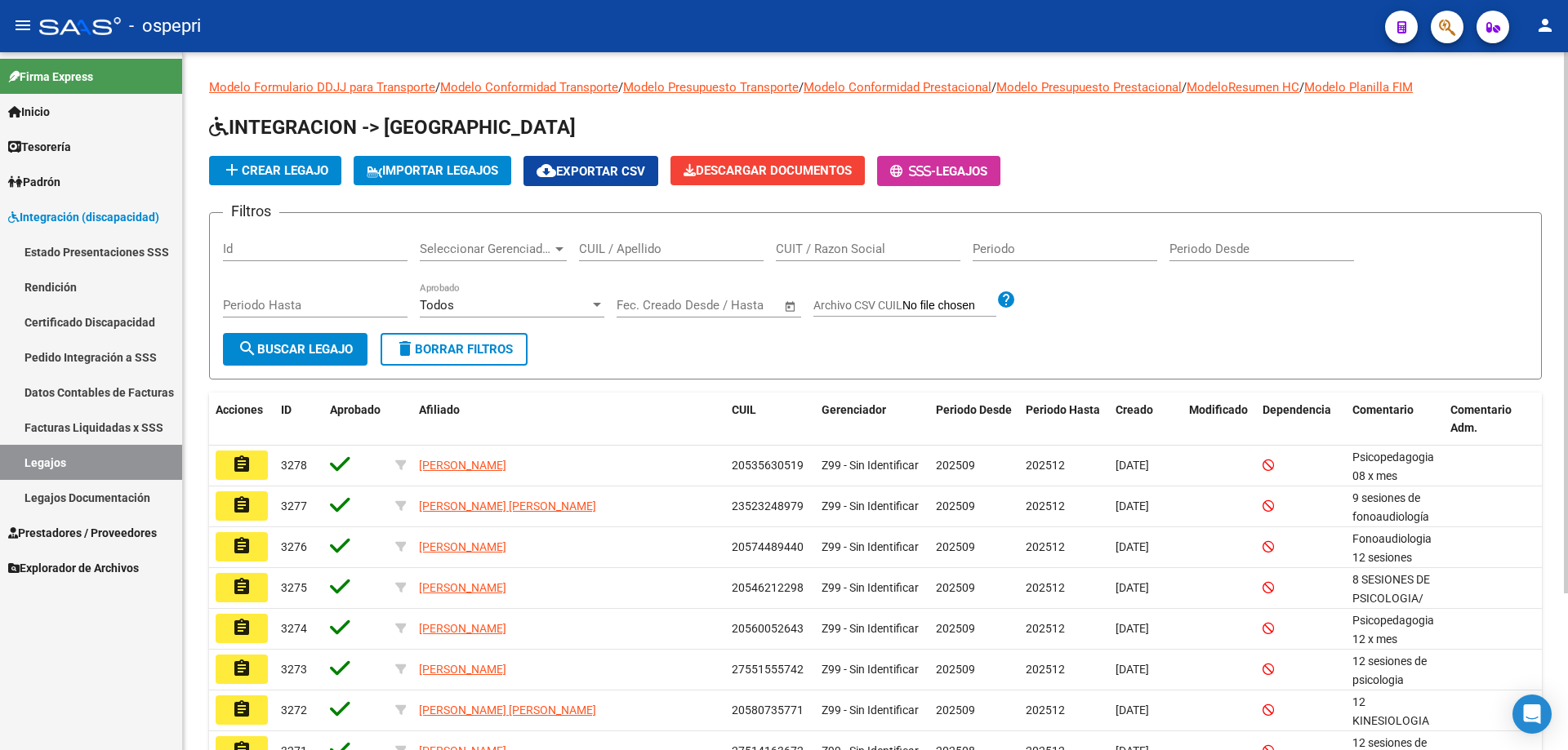
click at [620, 240] on div "CUIL / Apellido" at bounding box center [671, 243] width 185 height 35
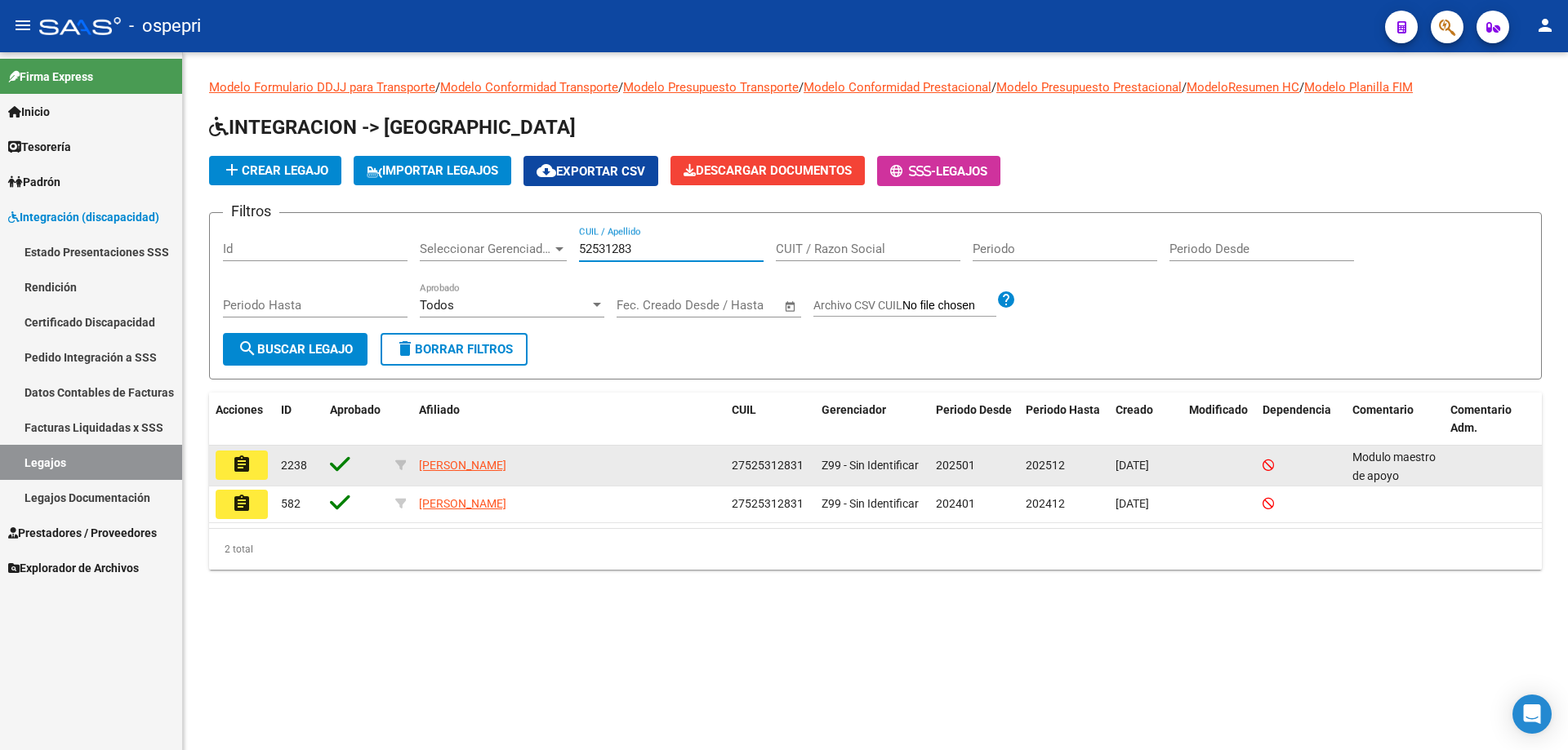
type input "52531283"
click at [256, 470] on button "assignment" at bounding box center [242, 465] width 52 height 29
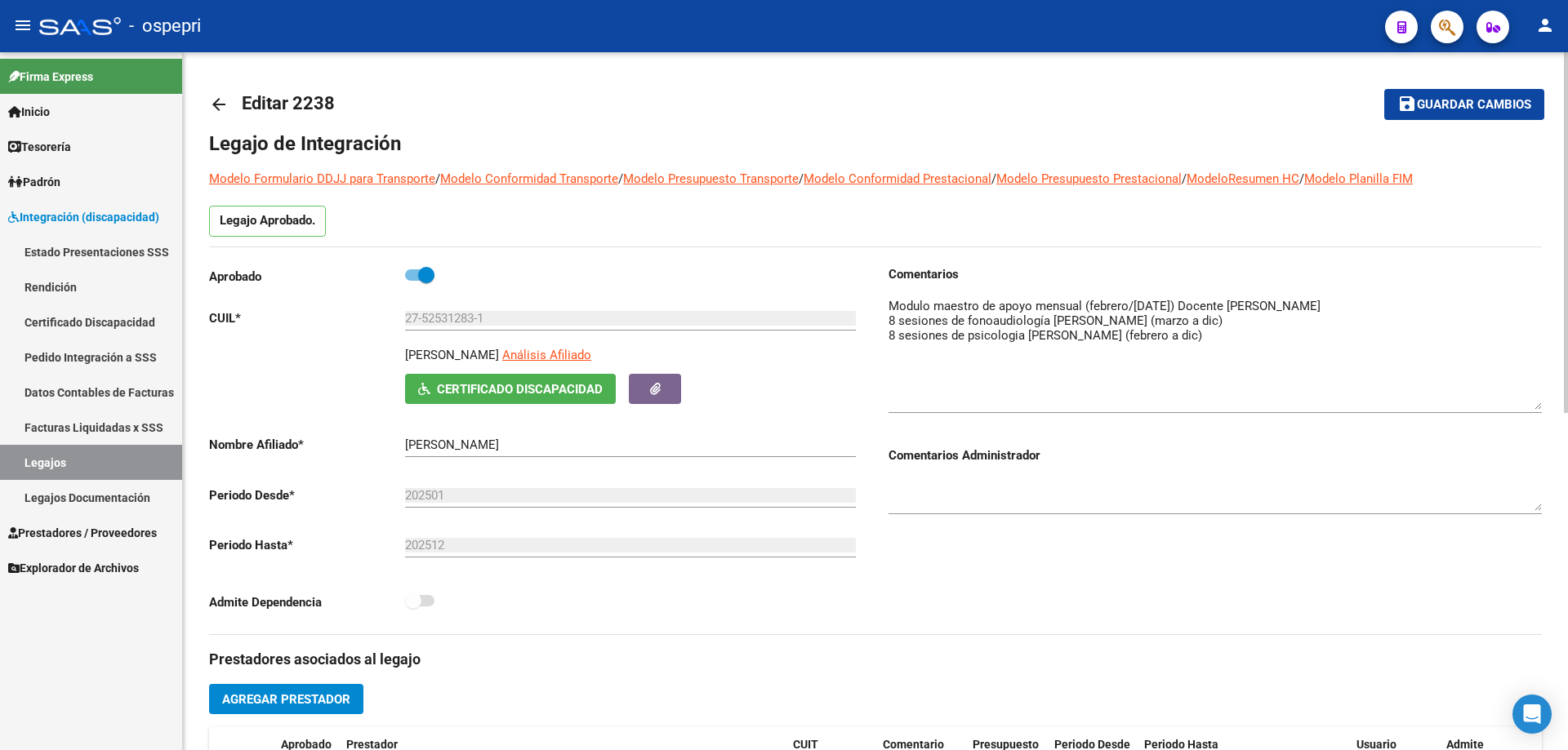
drag, startPoint x: 1535, startPoint y: 322, endPoint x: 1547, endPoint y: 402, distance: 80.9
click at [1547, 402] on div "arrow_back Editar 2238 save Guardar cambios Legajo de Integración Modelo Formul…" at bounding box center [875, 727] width 1385 height 1350
click at [1469, 307] on textarea at bounding box center [1216, 353] width 654 height 113
